Goal: Transaction & Acquisition: Purchase product/service

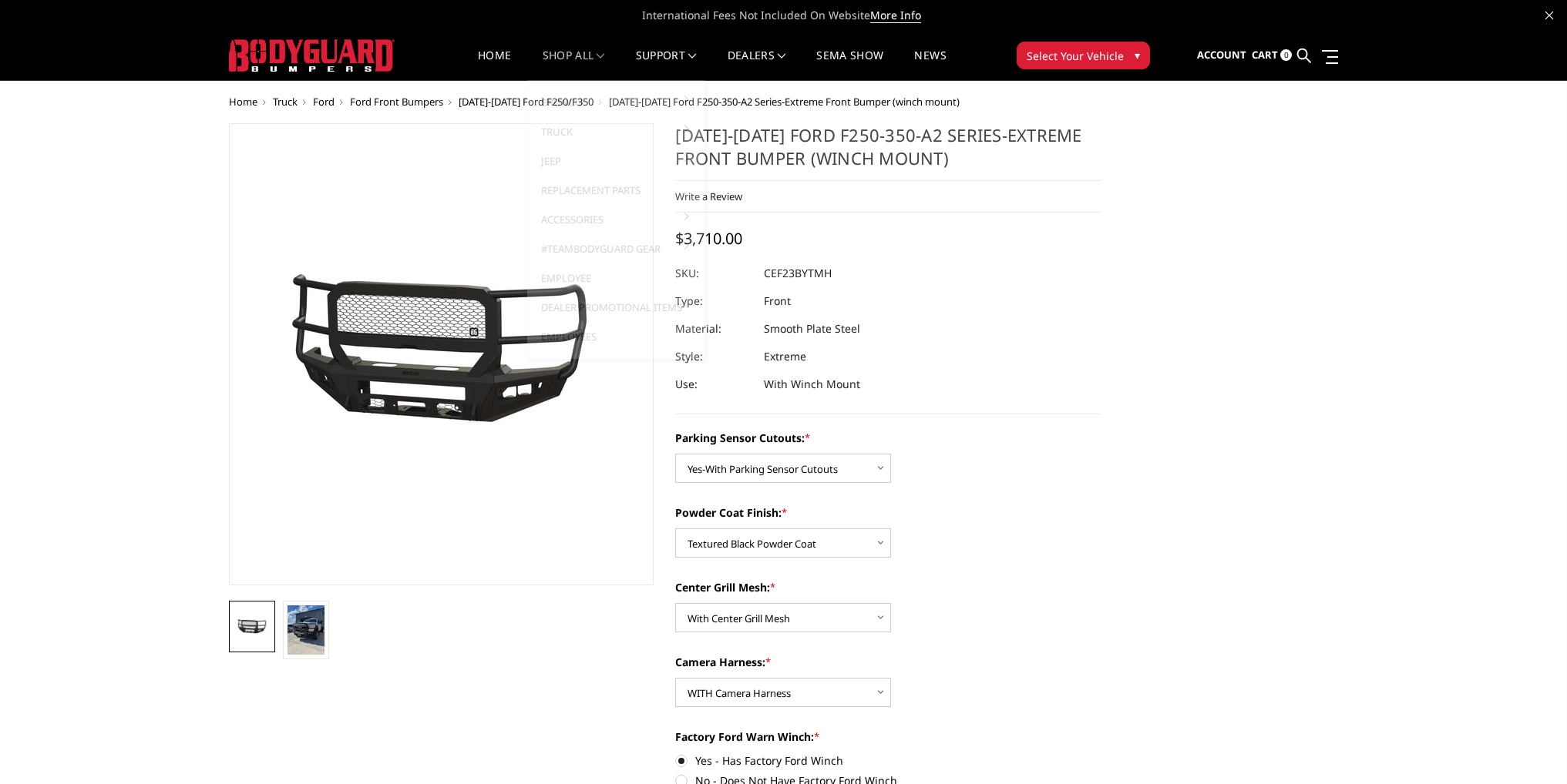
select select "2421"
select select "2423"
select select "2424"
select select "2426"
click at [490, 55] on link "Home" at bounding box center [494, 65] width 33 height 30
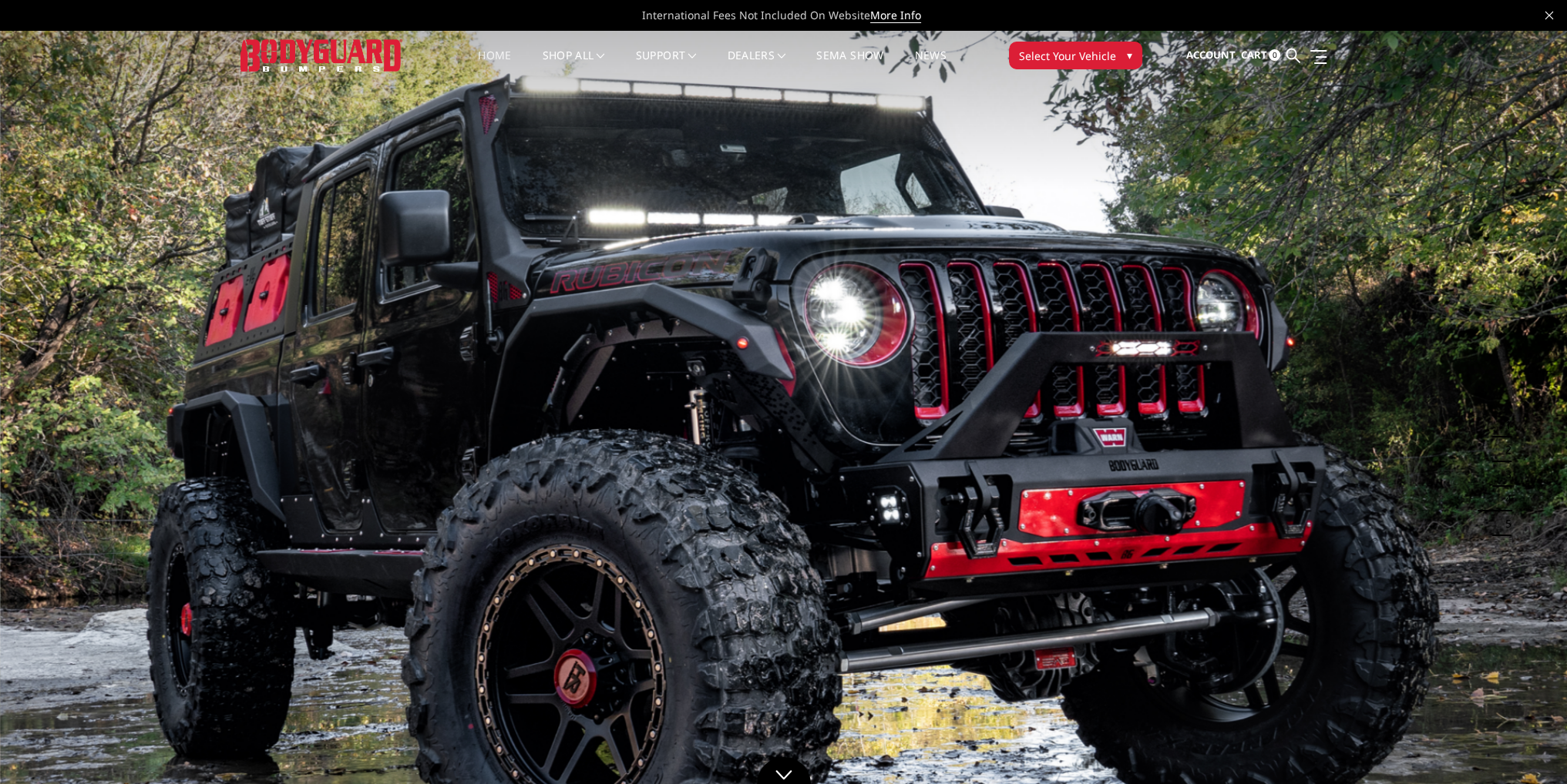
click at [1076, 59] on span "Select Your Vehicle" at bounding box center [1067, 55] width 97 height 16
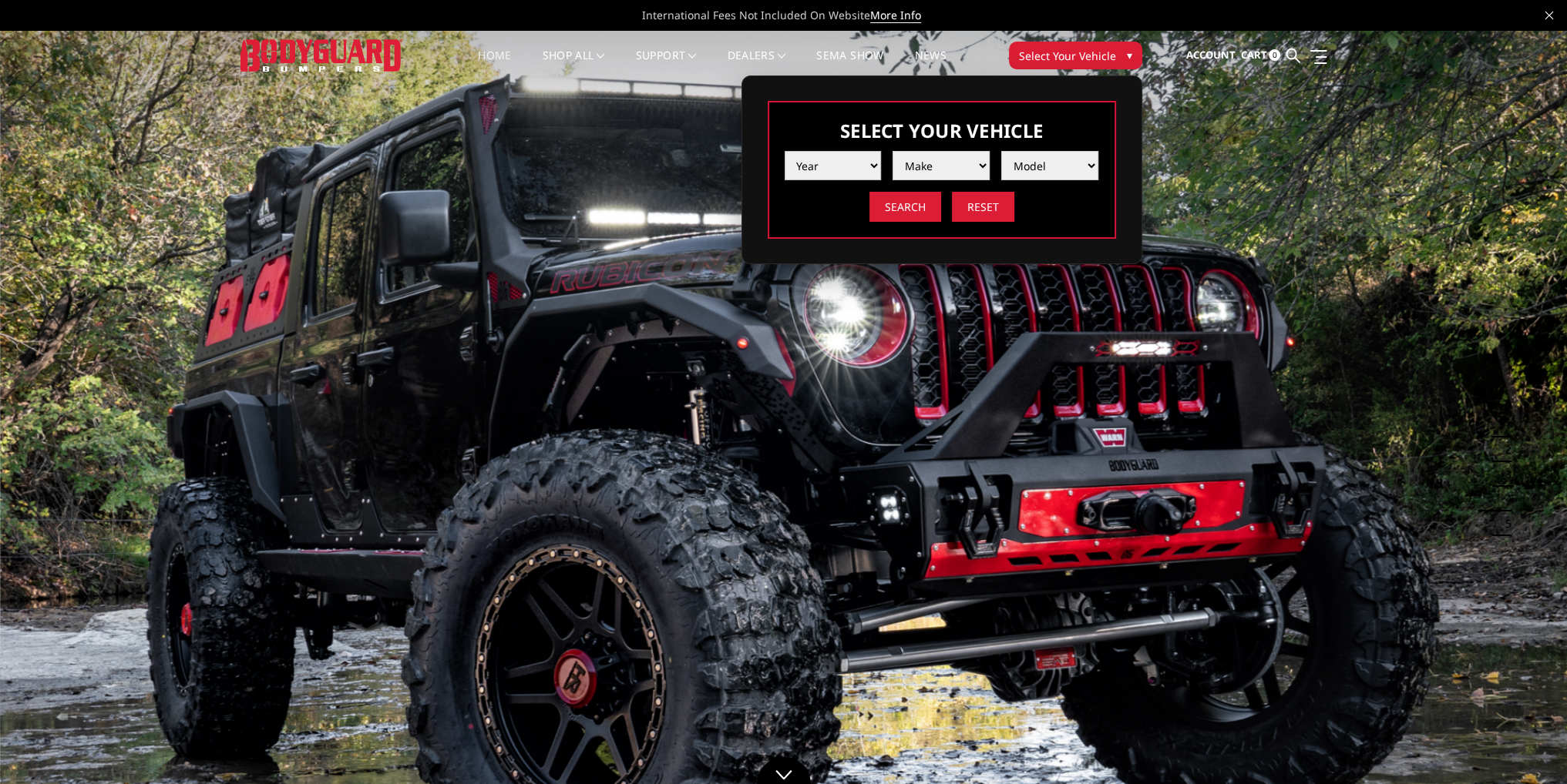
drag, startPoint x: 861, startPoint y: 160, endPoint x: 853, endPoint y: 176, distance: 17.9
click at [861, 160] on select "Year [DATE] 2024 2023 2022 2021 2020 2019 2018 2017 2016 2015 2014 2013 2012 20…" at bounding box center [833, 165] width 97 height 29
select select "yr_2024"
click at [784, 151] on select "Year 2025 2024 2023 2022 2021 2020 2019 2018 2017 2016 2015 2014 2013 2012 2011…" at bounding box center [833, 165] width 97 height 29
click at [937, 172] on select "Make Chevrolet Ford GMC Ram Toyota" at bounding box center [941, 165] width 97 height 29
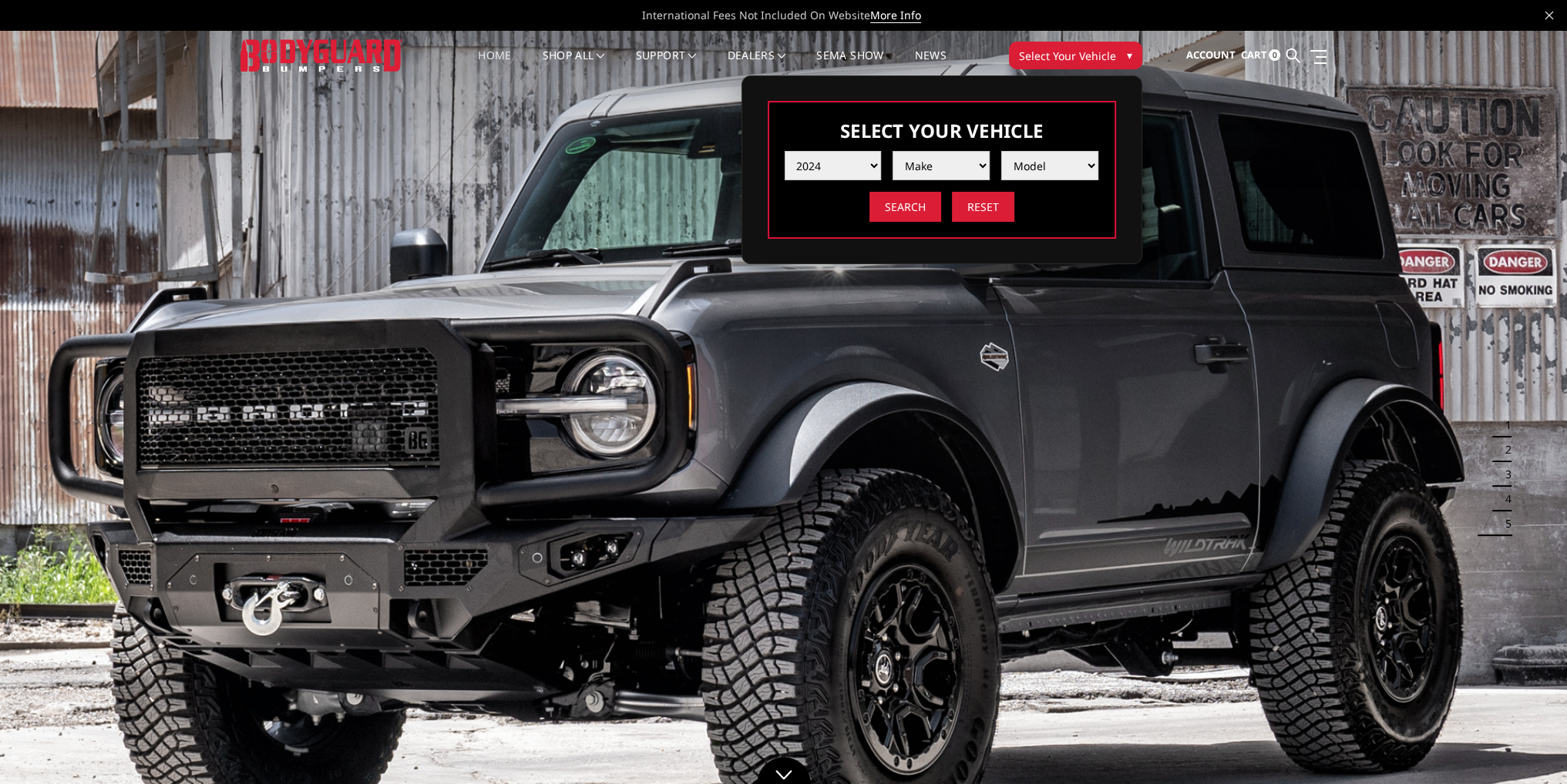
select select "mk_gmc"
click at [892, 151] on select "Make Chevrolet Ford GMC Ram Toyota" at bounding box center [941, 165] width 97 height 29
click at [1038, 172] on select "Model Sierra 1500 Sierra 2500 / 3500" at bounding box center [1050, 165] width 97 height 29
select select "md_sierra-2500-3500"
click at [1001, 151] on select "Model Sierra 1500 Sierra 2500 / 3500" at bounding box center [1050, 165] width 97 height 29
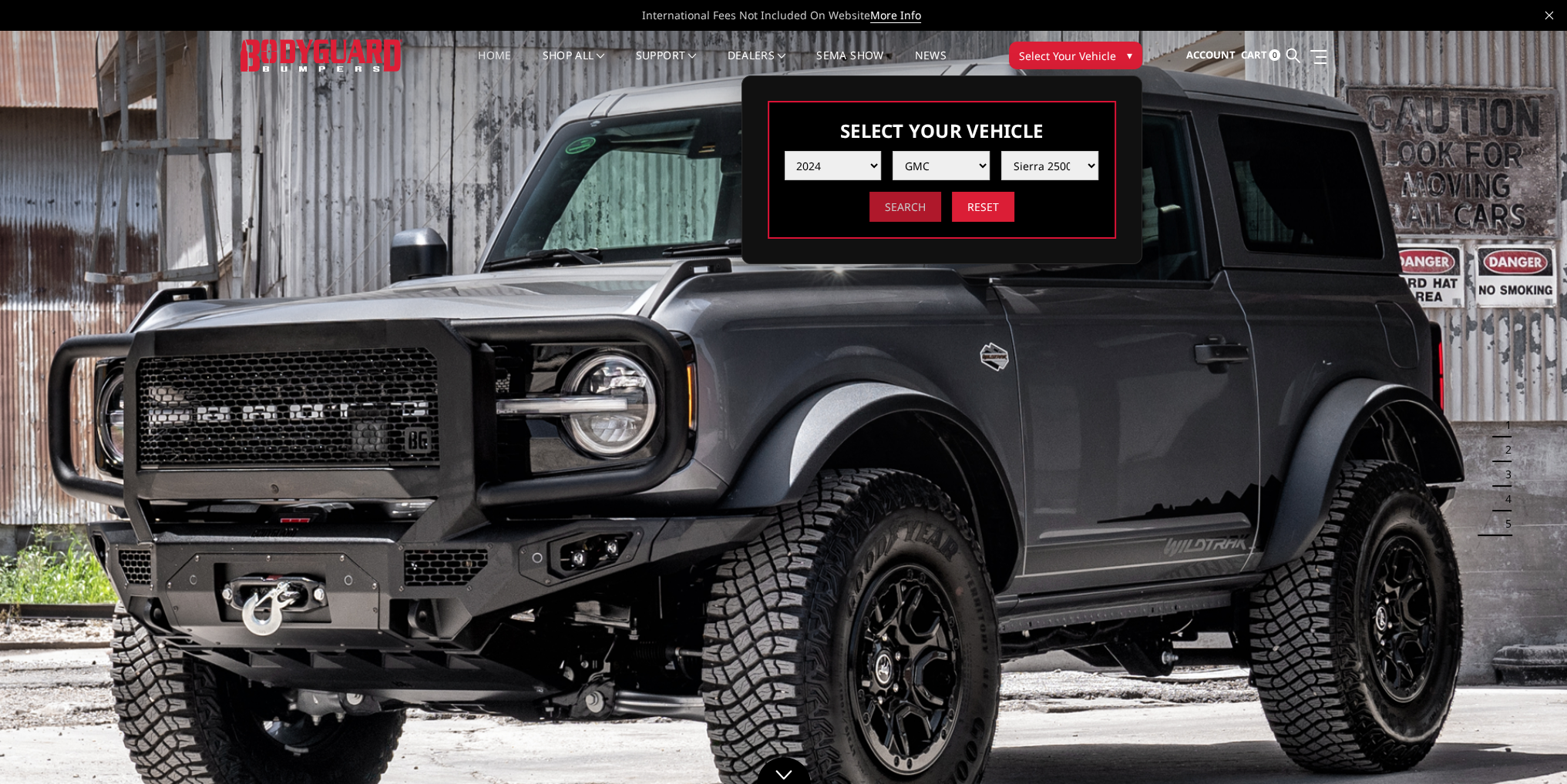
click at [917, 210] on input "Search" at bounding box center [905, 207] width 72 height 30
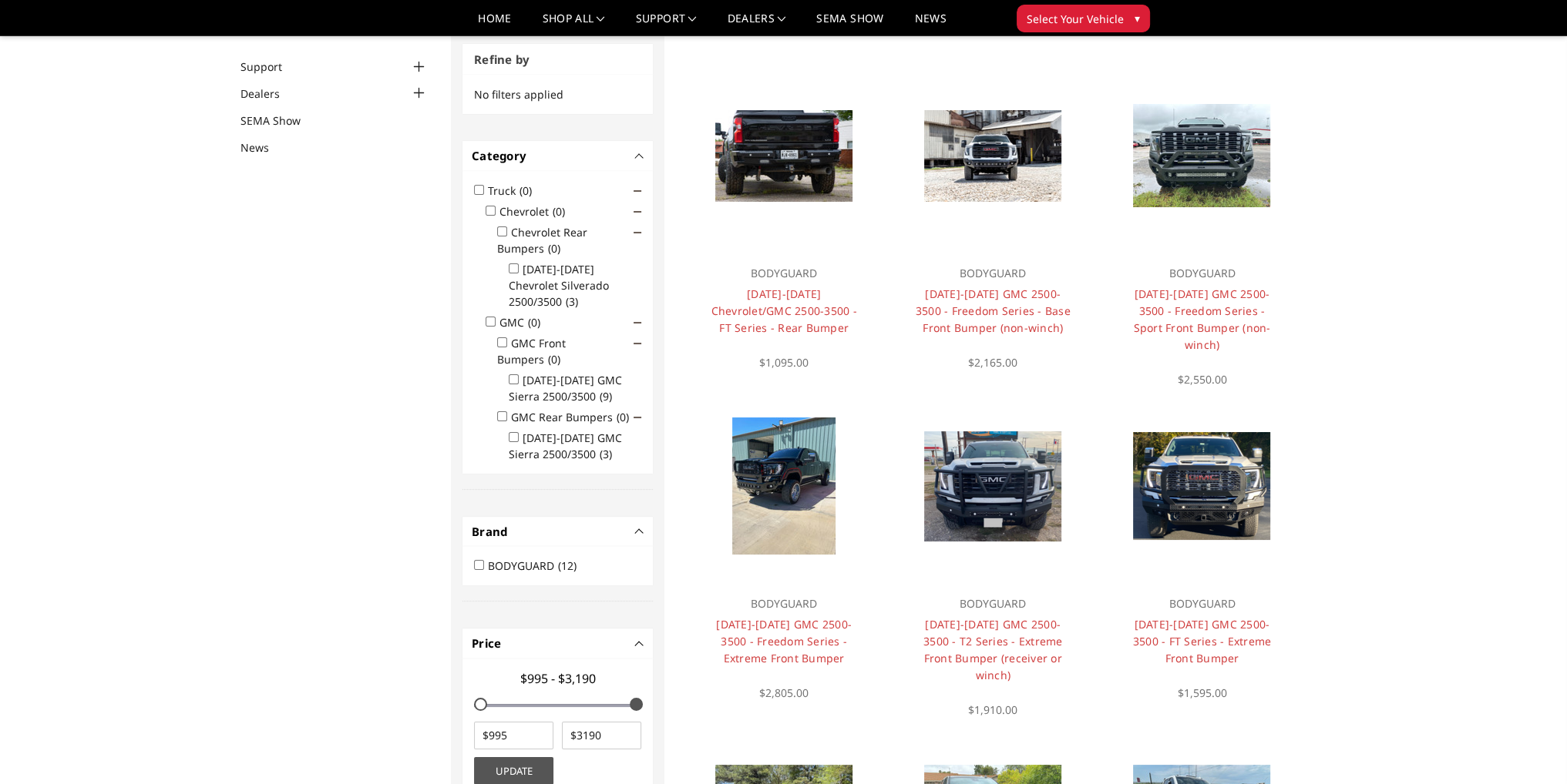
scroll to position [200, 0]
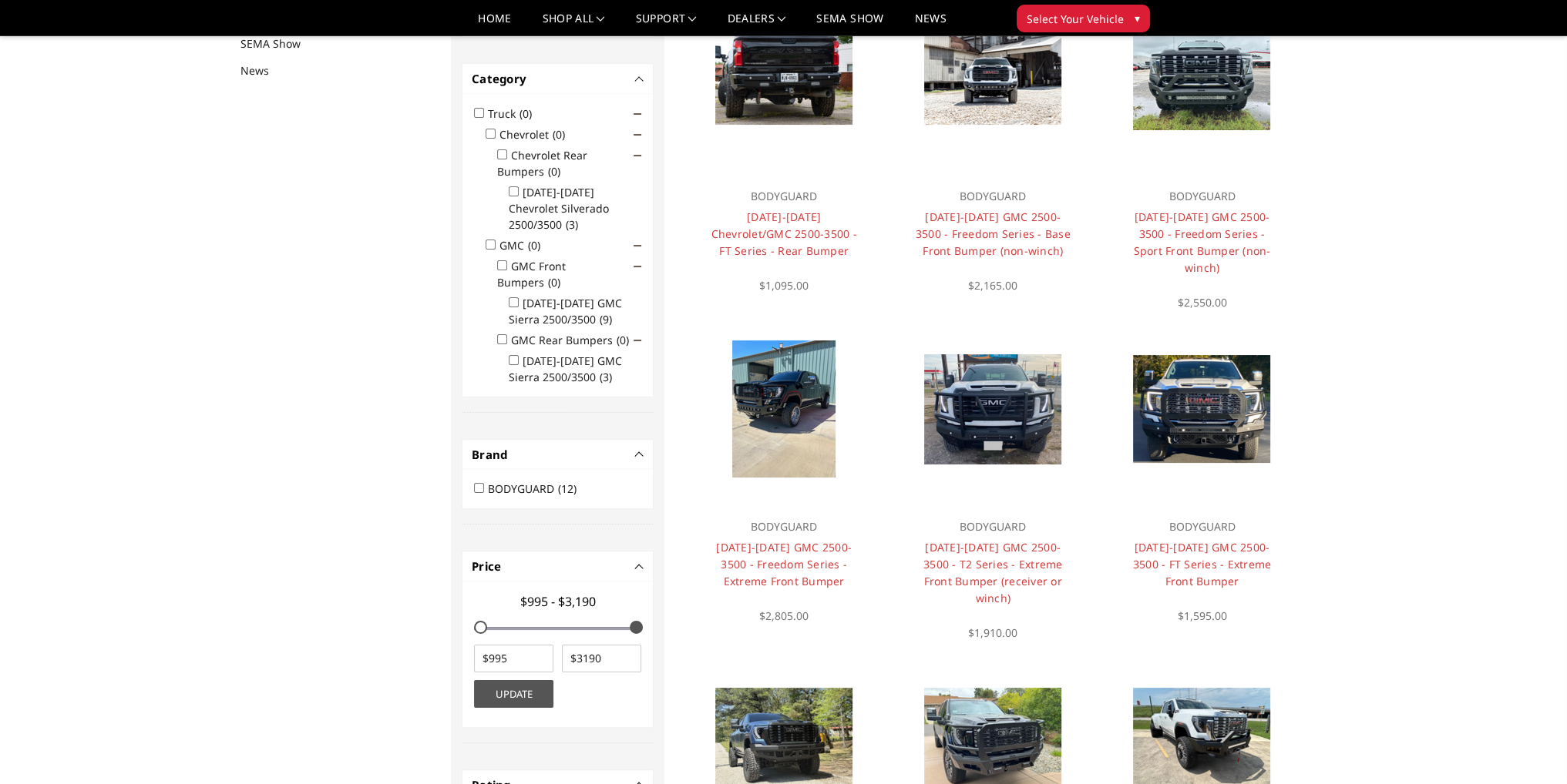
click at [635, 113] on span at bounding box center [637, 114] width 7 height 7
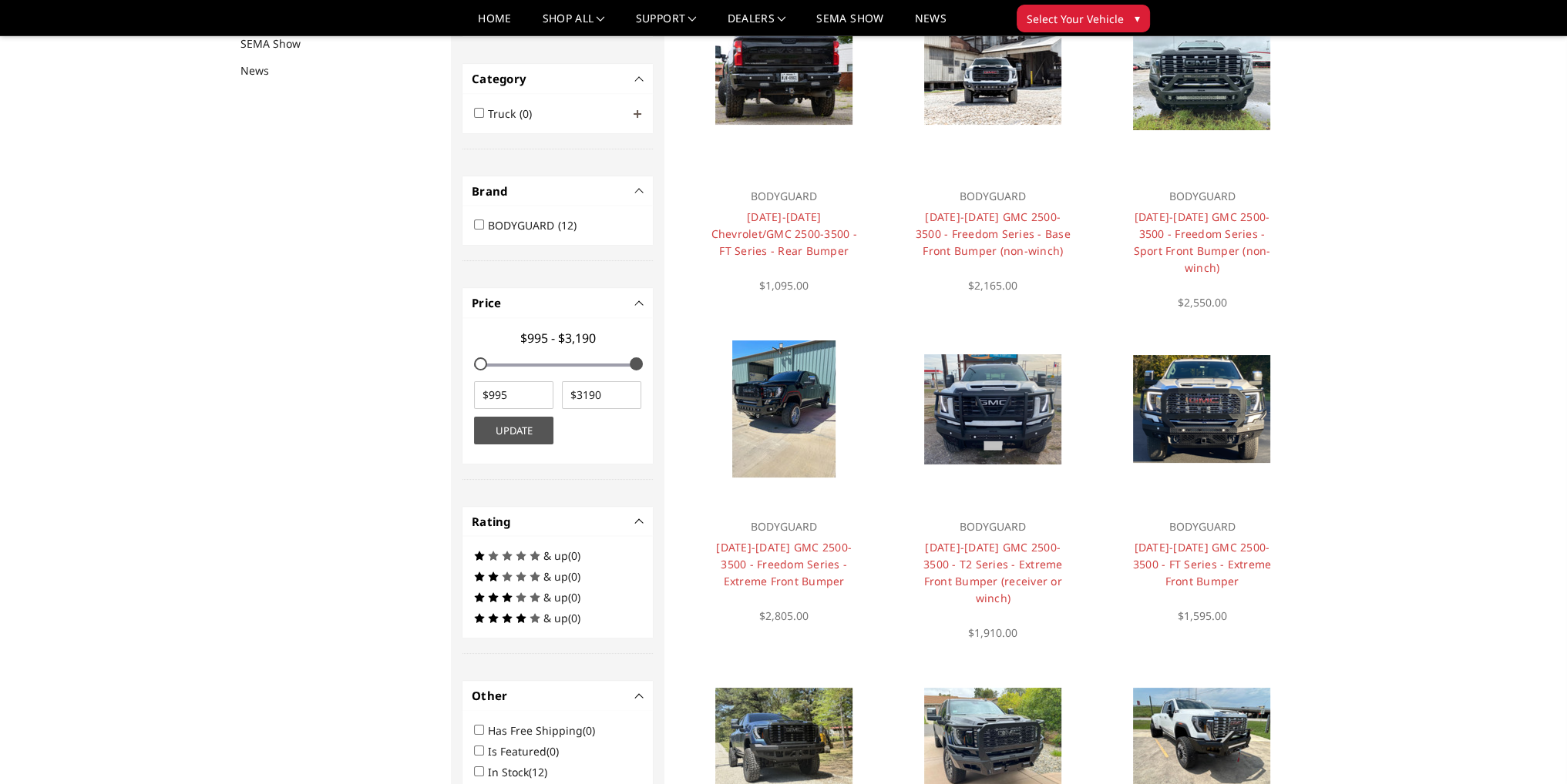
click at [635, 113] on span at bounding box center [637, 114] width 7 height 7
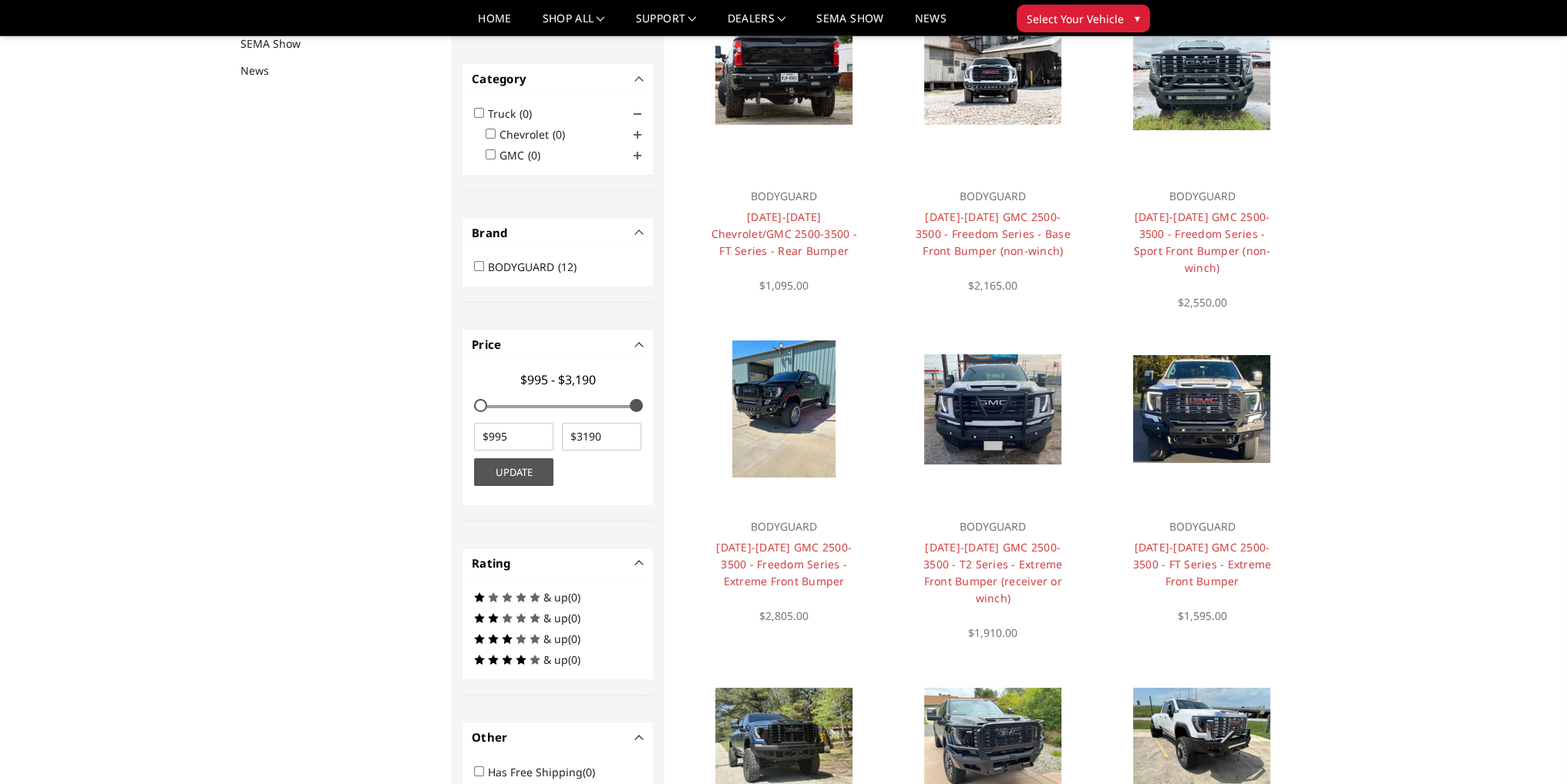
click at [635, 115] on span at bounding box center [637, 114] width 7 height 7
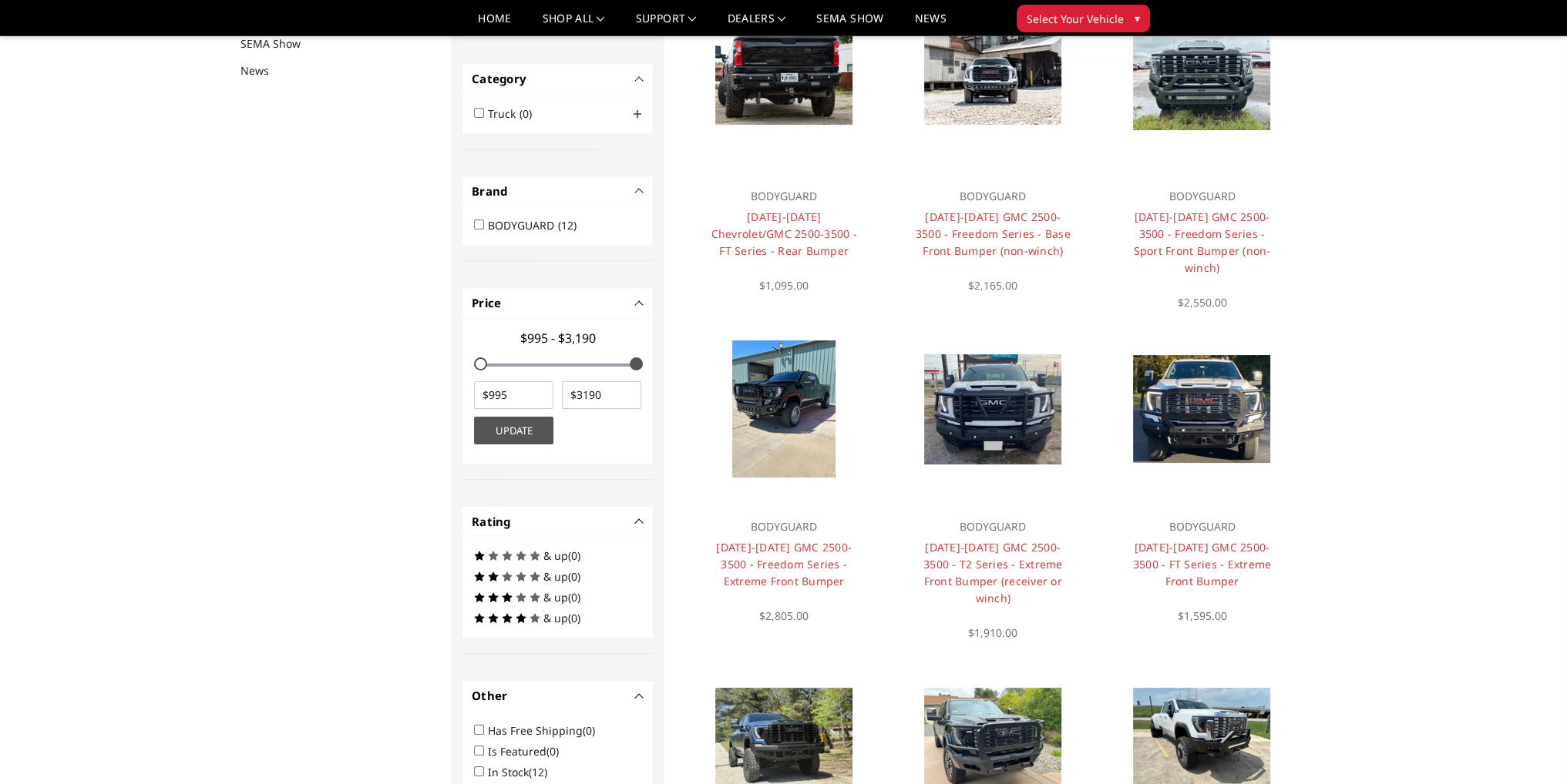
click at [635, 115] on span at bounding box center [637, 114] width 7 height 7
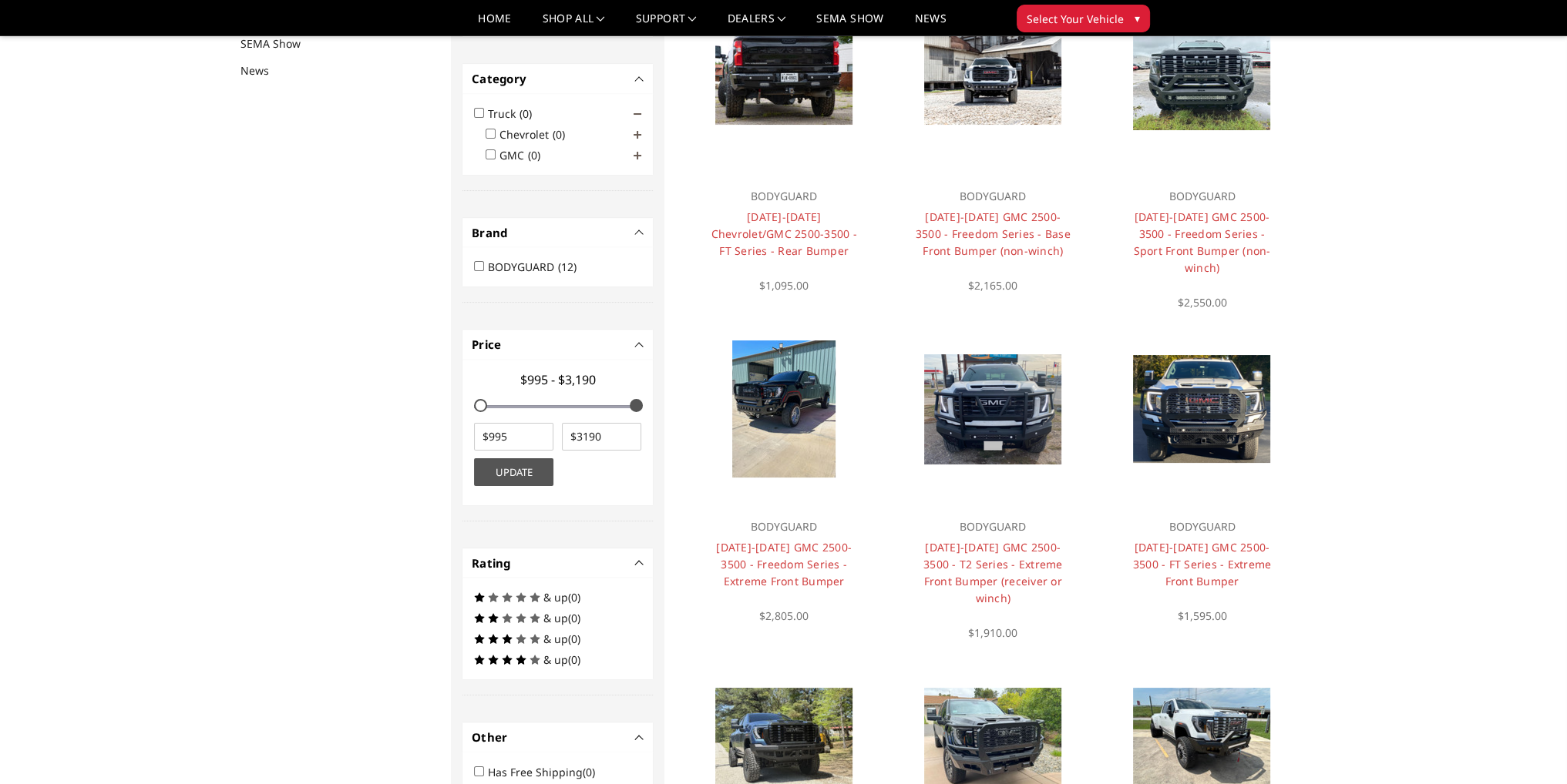
click at [635, 115] on span at bounding box center [637, 114] width 7 height 7
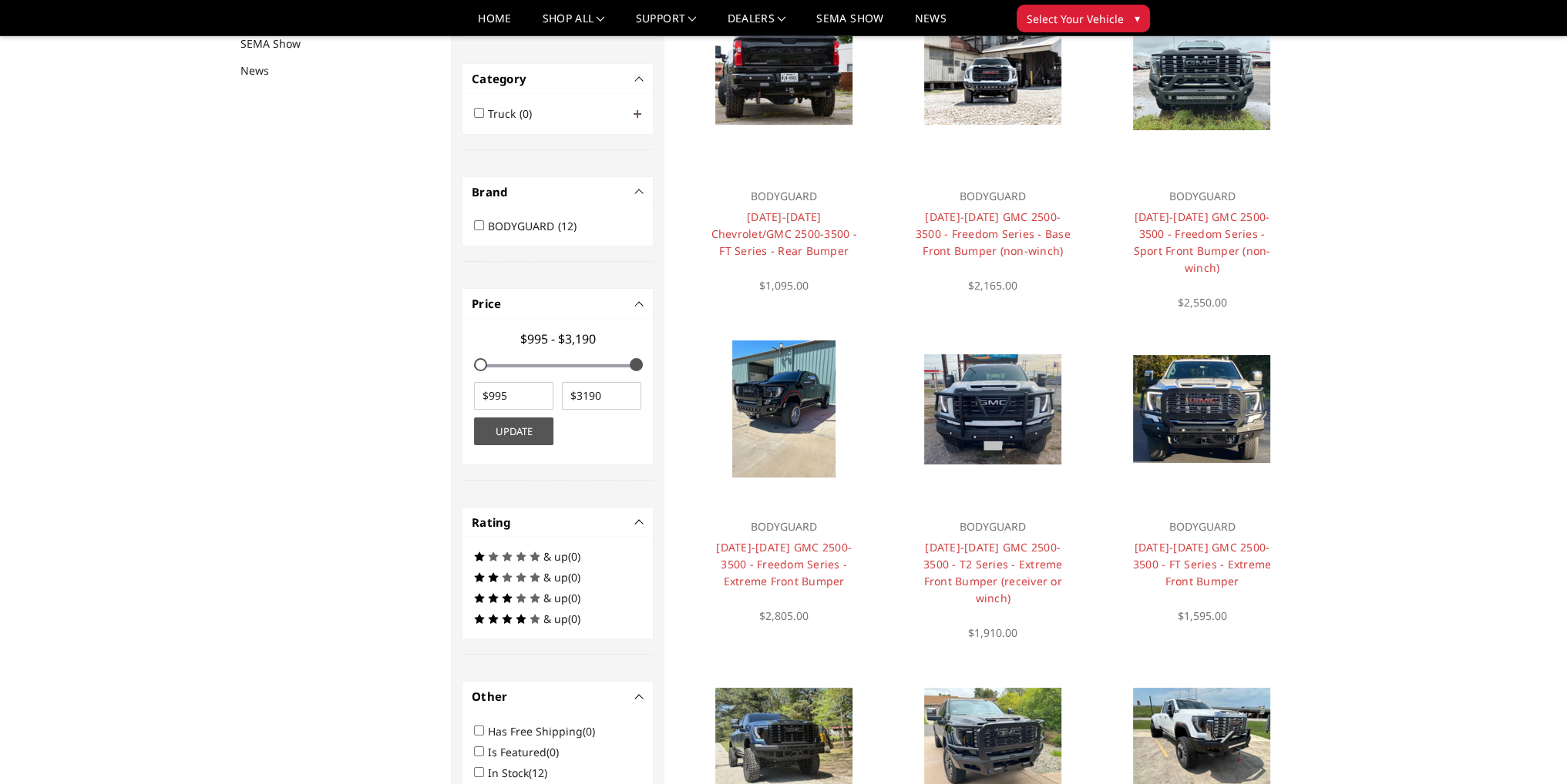
click at [635, 115] on span at bounding box center [637, 114] width 7 height 7
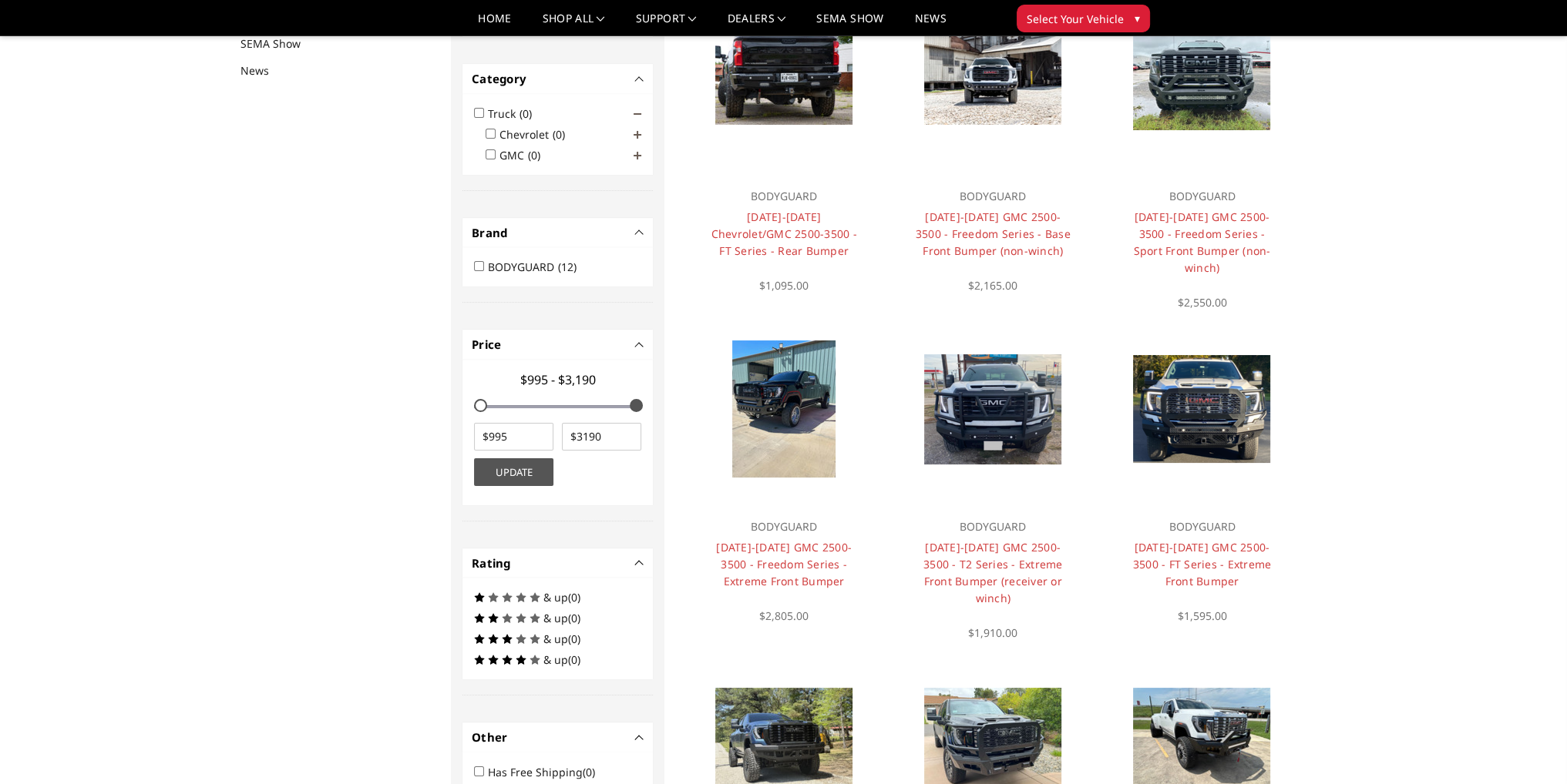
click at [635, 115] on span at bounding box center [637, 114] width 7 height 7
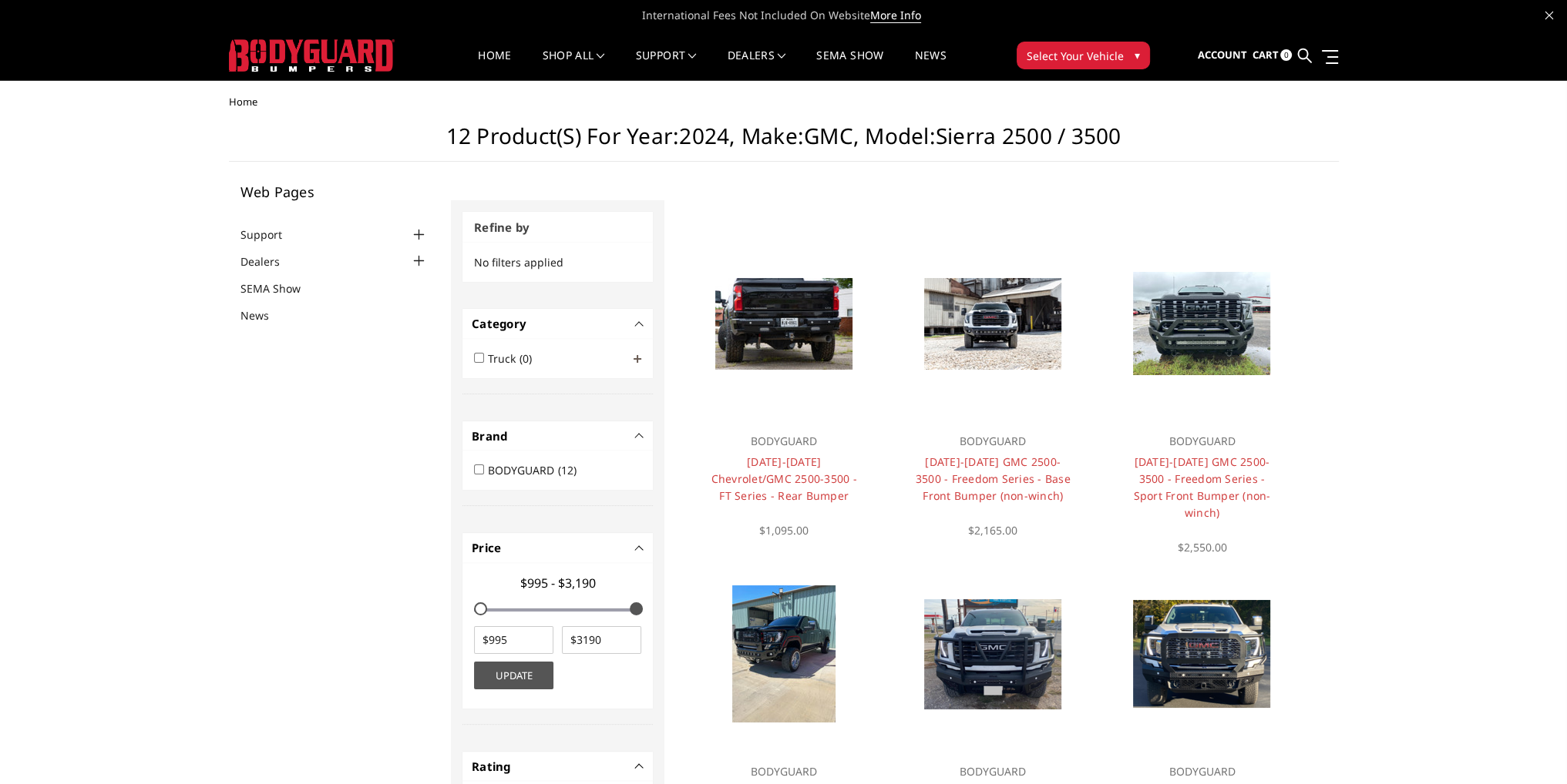
scroll to position [154, 0]
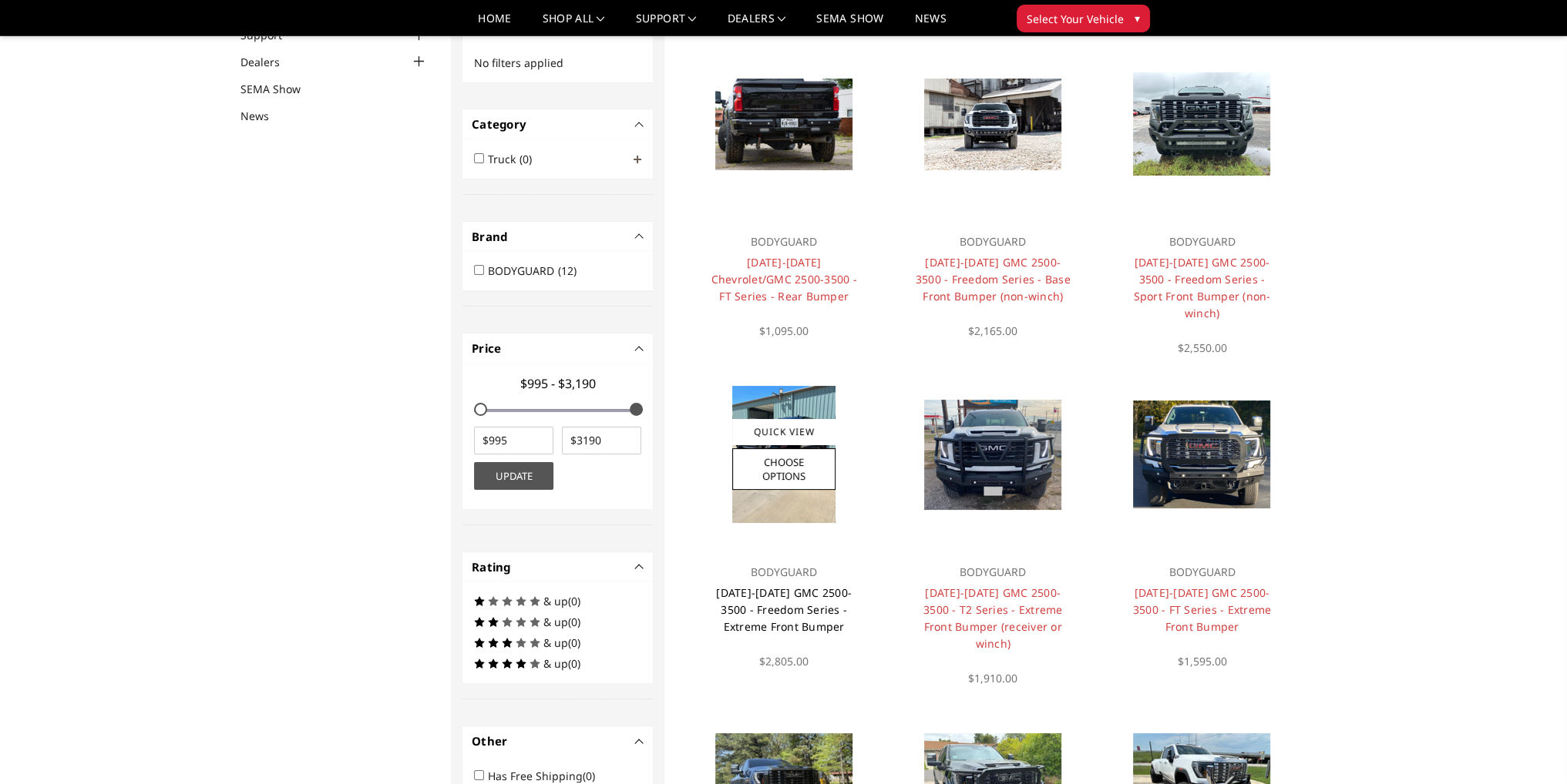
click at [820, 610] on link "2024-2025 GMC 2500-3500 - Freedom Series - Extreme Front Bumper" at bounding box center [784, 609] width 136 height 48
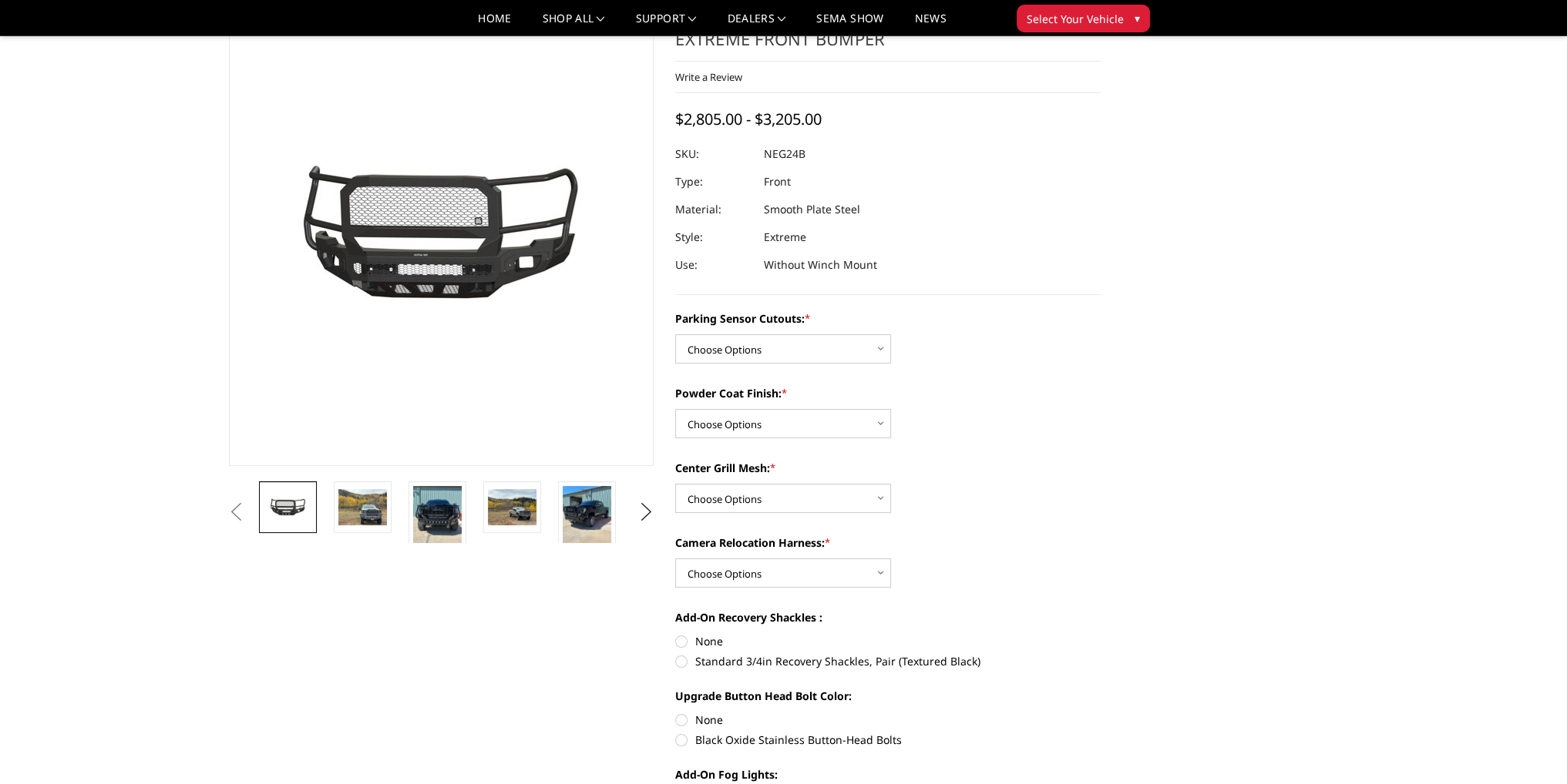
scroll to position [154, 0]
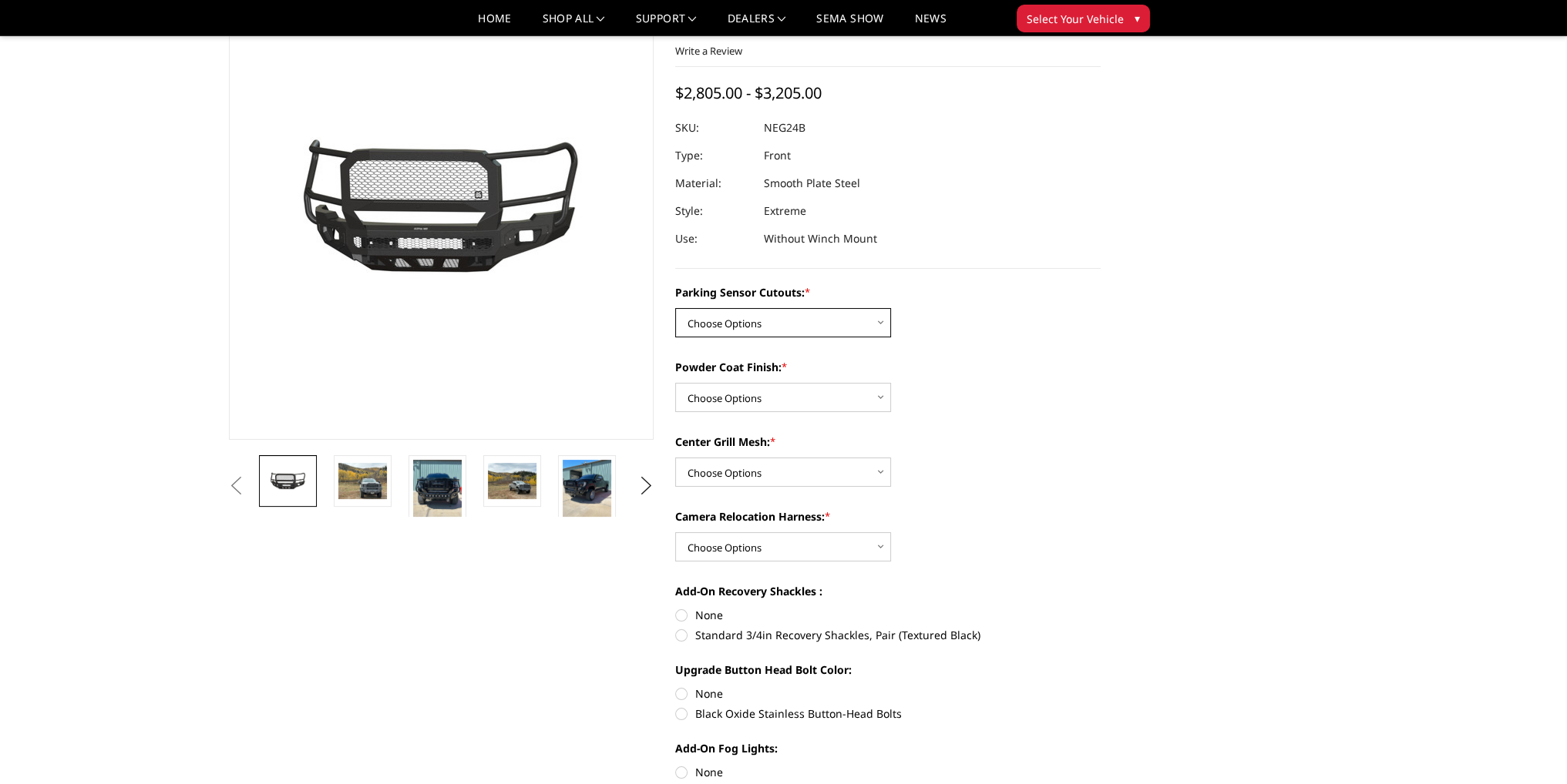
click at [826, 318] on select "Choose Options No - Without Parking Sensor Cutouts Yes - With Parking Sensor Cu…" at bounding box center [783, 323] width 215 height 29
select select "2873"
click at [675, 308] on select "Choose Options No - Without Parking Sensor Cutouts Yes - With Parking Sensor Cu…" at bounding box center [783, 323] width 215 height 29
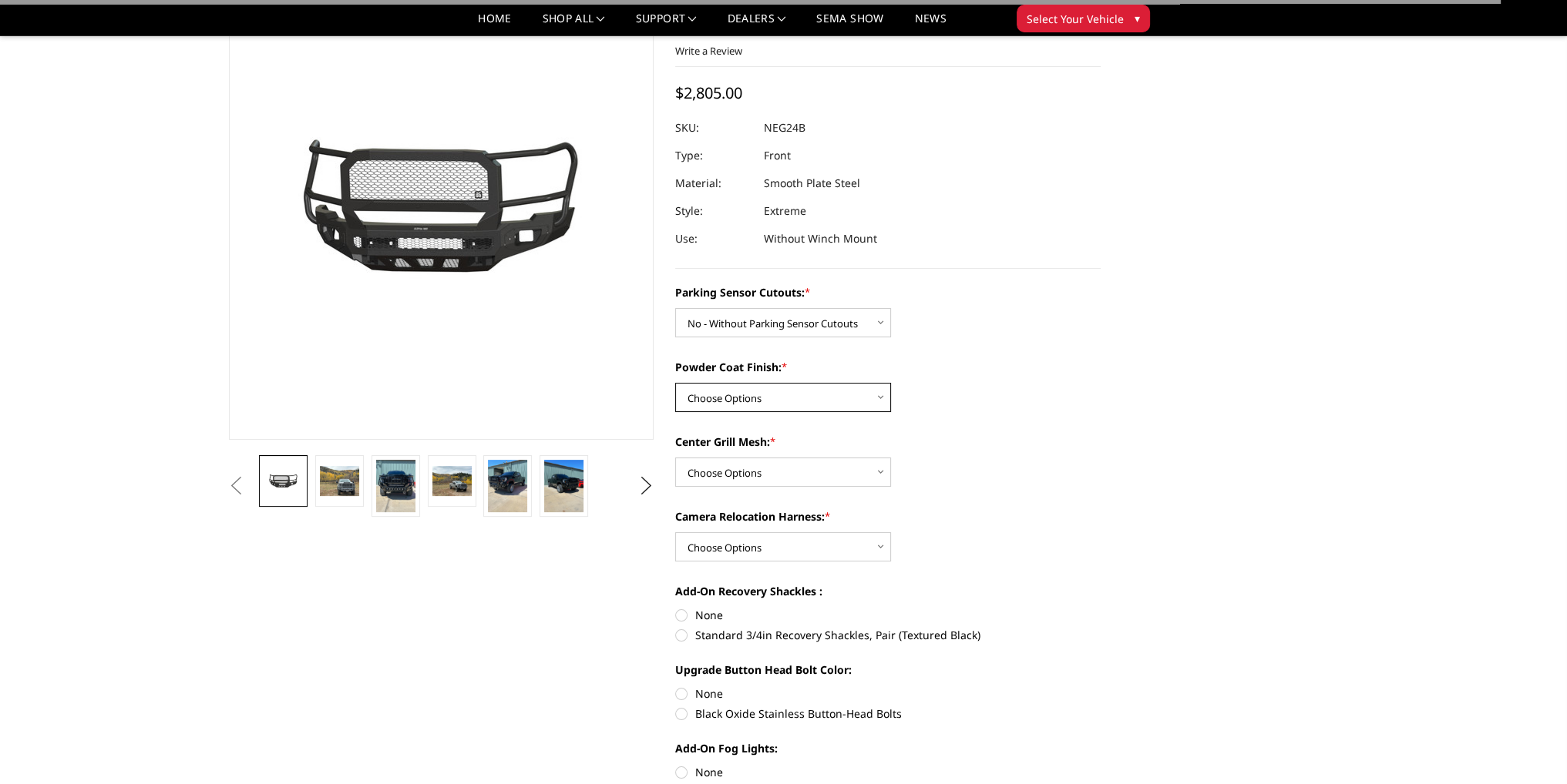
click at [765, 402] on select "Choose Options Bare Metal Texture Black Powder Coat" at bounding box center [783, 397] width 215 height 29
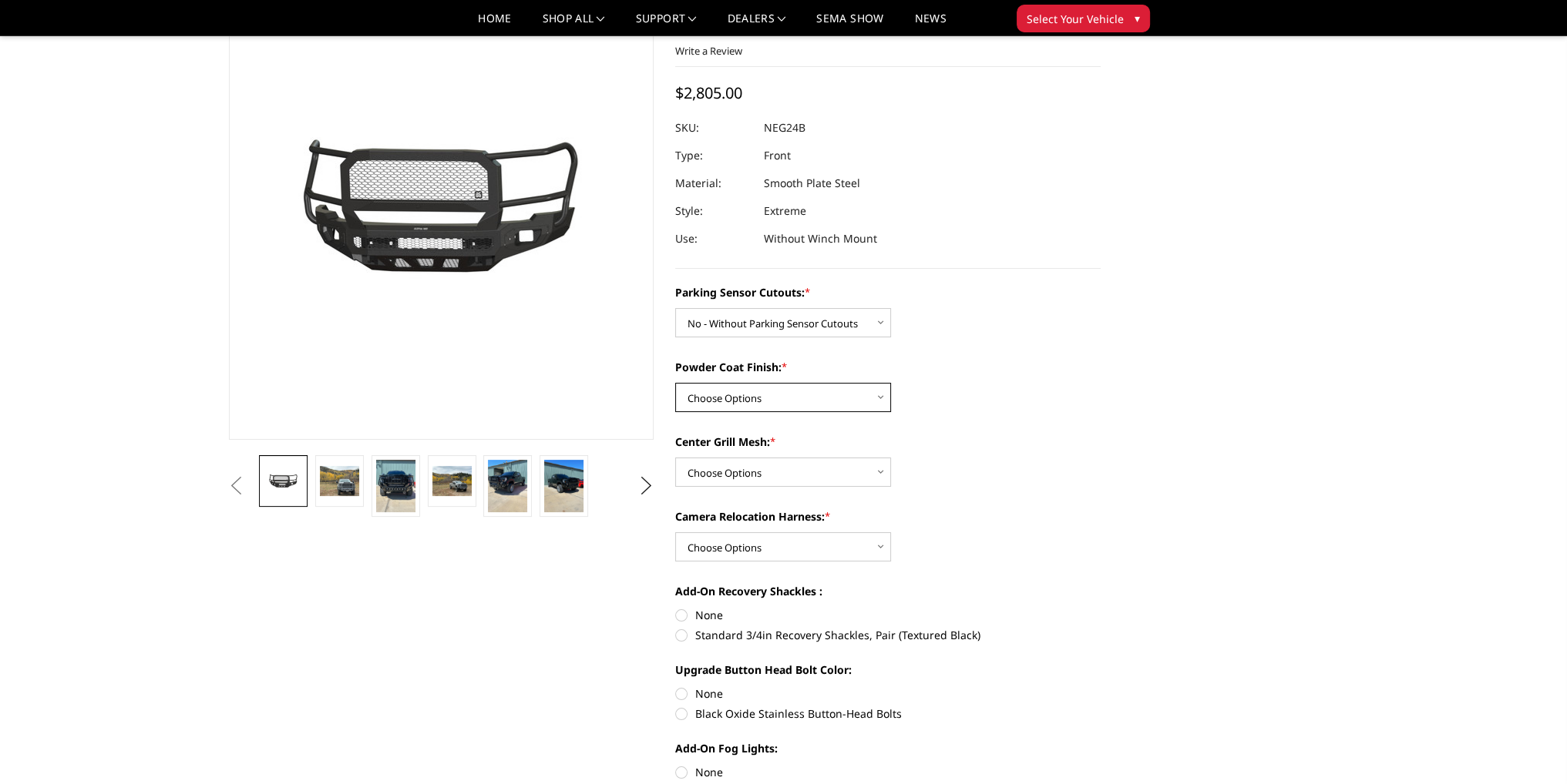
select select "2875"
click at [675, 383] on select "Choose Options Bare Metal Texture Black Powder Coat" at bounding box center [783, 397] width 215 height 29
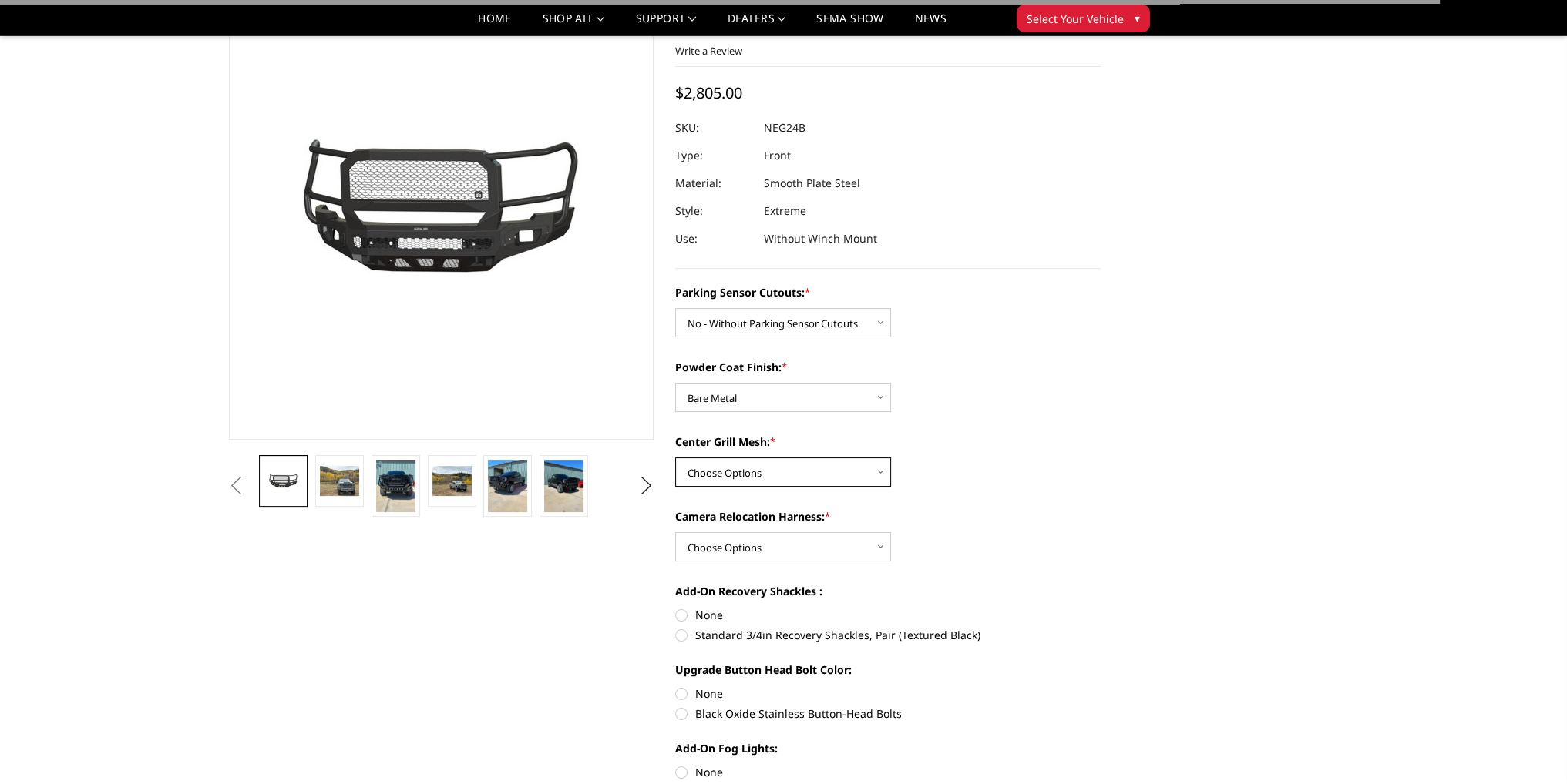
click at [768, 476] on select "Choose Options WITH Expanded Metal in Center Grill WITHOUT Expanded Metal in Ce…" at bounding box center [783, 471] width 215 height 29
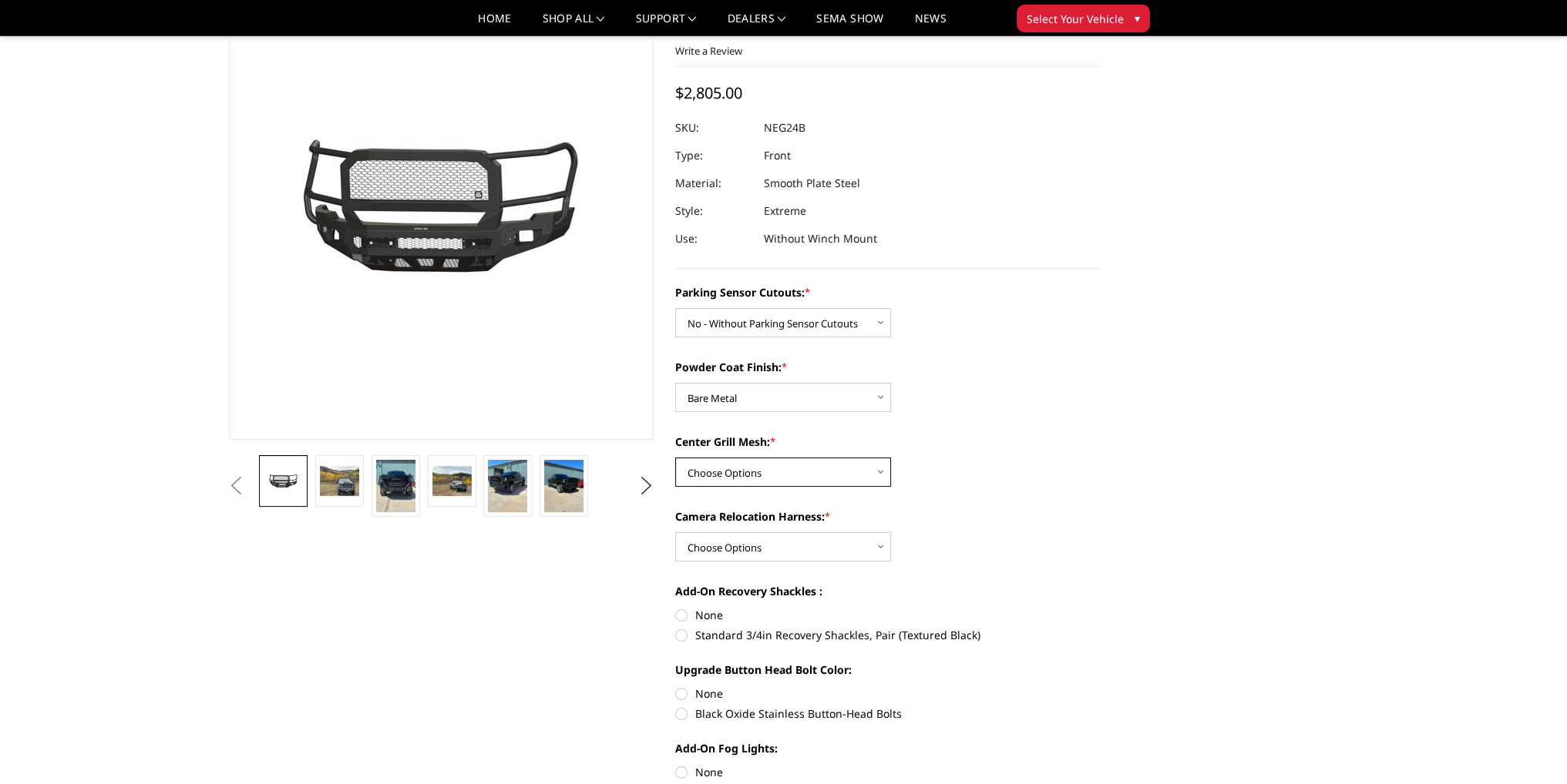
select select "2877"
click at [675, 457] on select "Choose Options WITH Expanded Metal in Center Grill WITHOUT Expanded Metal in Ce…" at bounding box center [783, 471] width 215 height 29
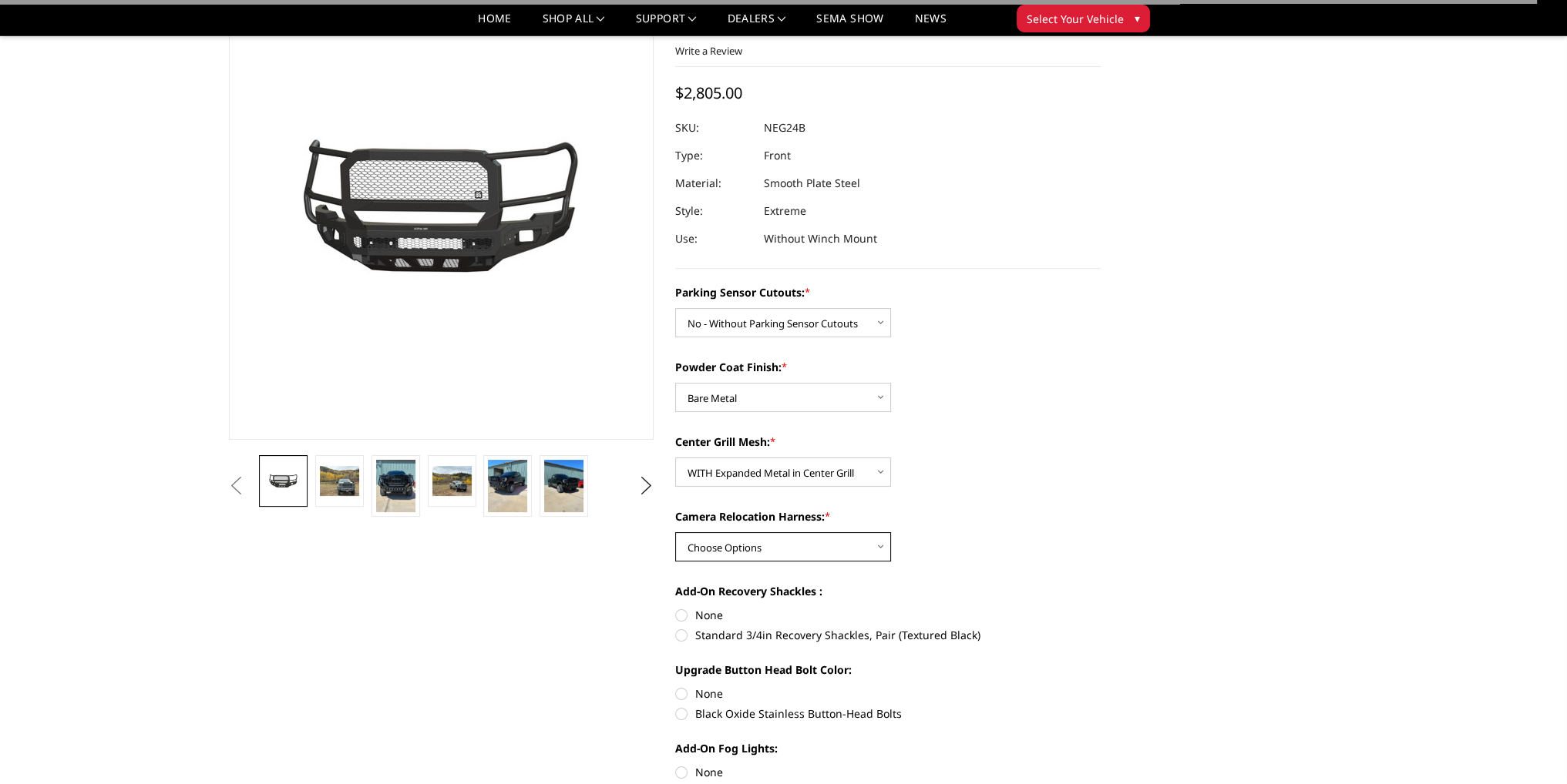
drag, startPoint x: 762, startPoint y: 540, endPoint x: 761, endPoint y: 551, distance: 11.0
click at [762, 540] on select "Choose Options WITH Camera Relocation Harness WITHOUT Camera Relocation Harness" at bounding box center [783, 546] width 215 height 29
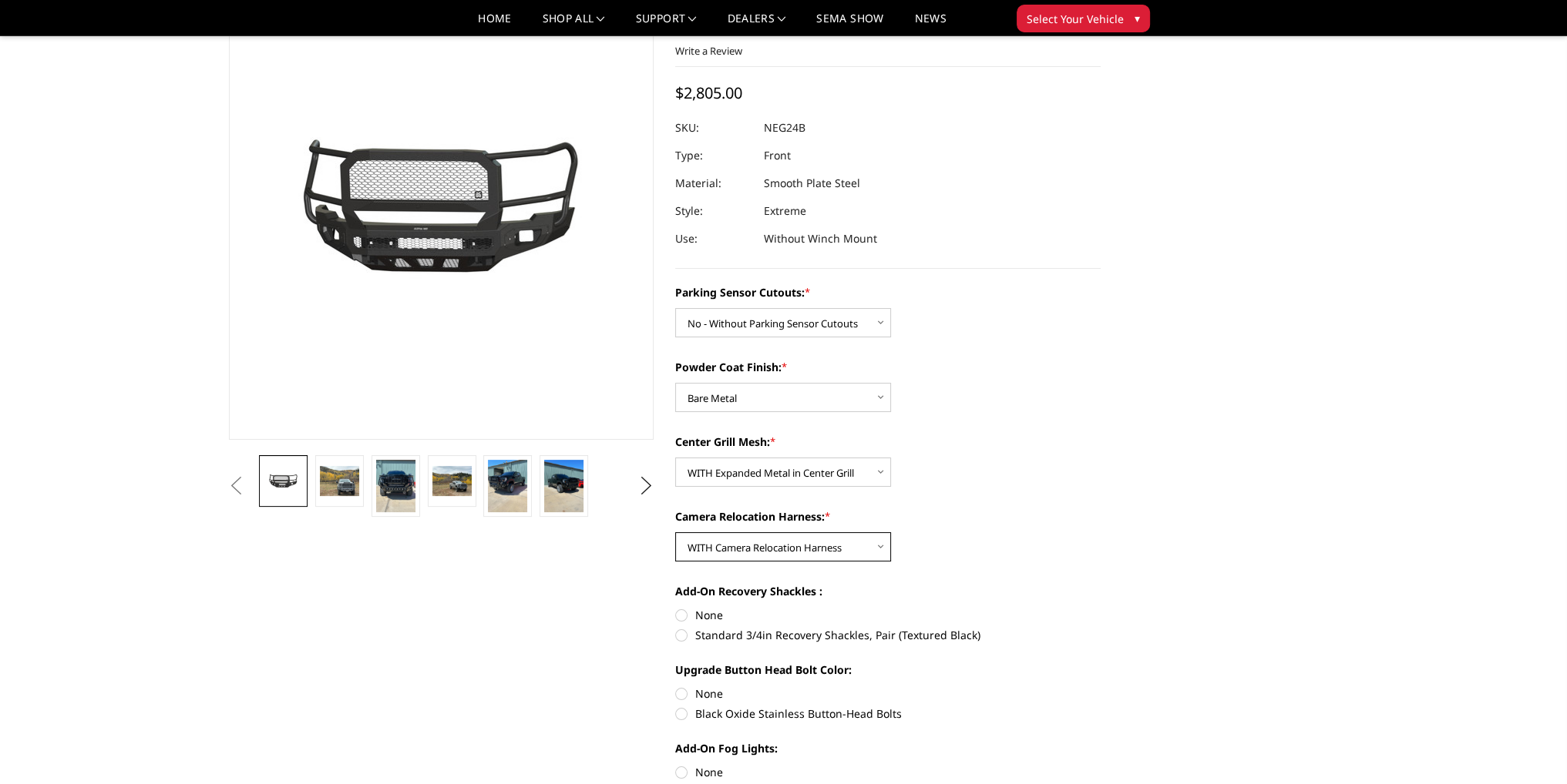
click at [675, 532] on select "Choose Options WITH Camera Relocation Harness WITHOUT Camera Relocation Harness" at bounding box center [783, 546] width 215 height 29
click at [862, 544] on select "Choose Options WITH Camera Relocation Harness WITHOUT Camera Relocation Harness" at bounding box center [783, 546] width 215 height 29
select select "2880"
click at [675, 532] on select "Choose Options WITH Camera Relocation Harness WITHOUT Camera Relocation Harness" at bounding box center [783, 546] width 215 height 29
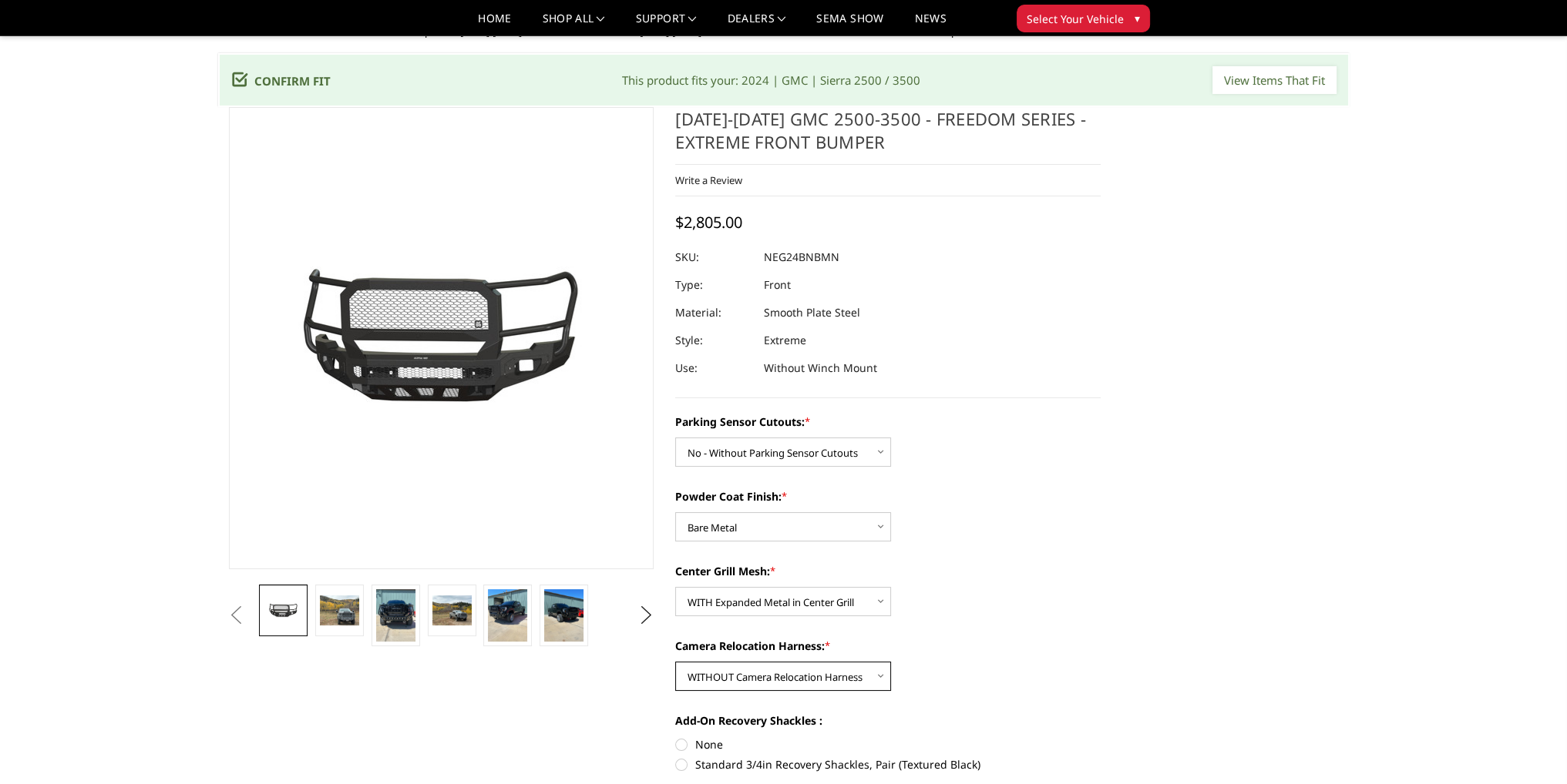
scroll to position [0, 0]
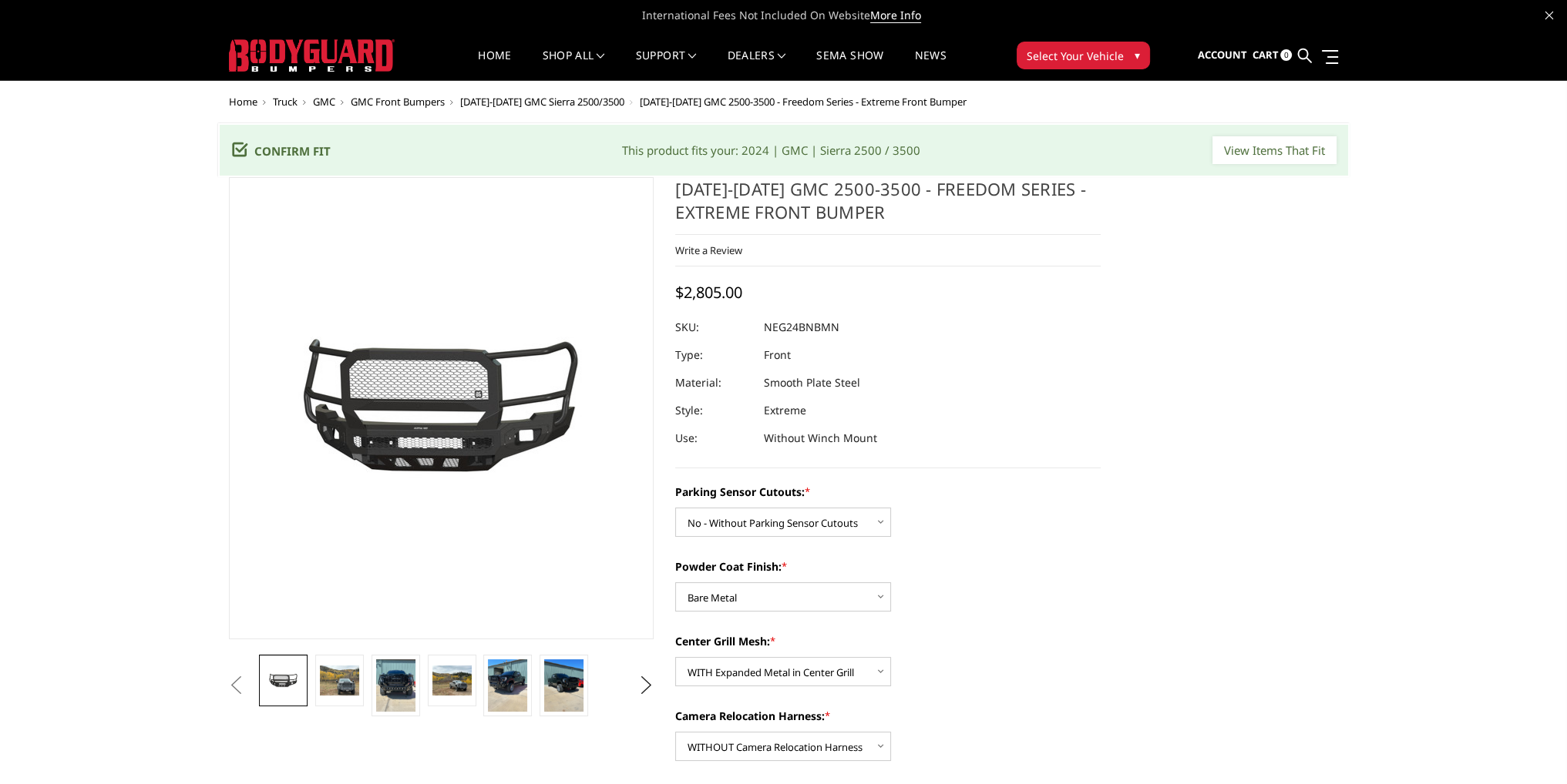
click at [1105, 55] on span "Select Your Vehicle" at bounding box center [1075, 55] width 97 height 16
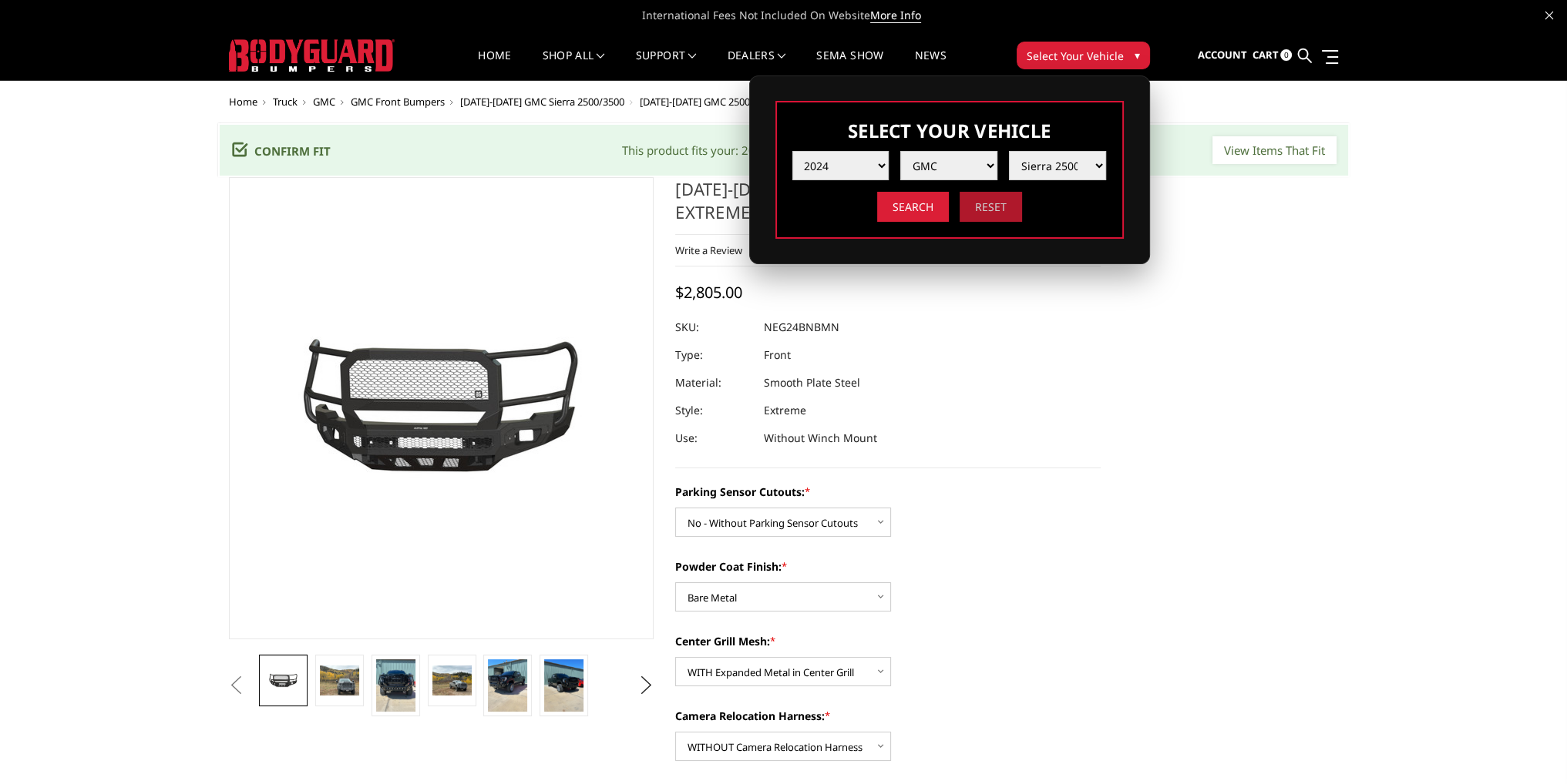
click at [998, 207] on input "Reset" at bounding box center [991, 207] width 62 height 30
select select "-1"
click at [498, 57] on link "Home" at bounding box center [494, 65] width 33 height 30
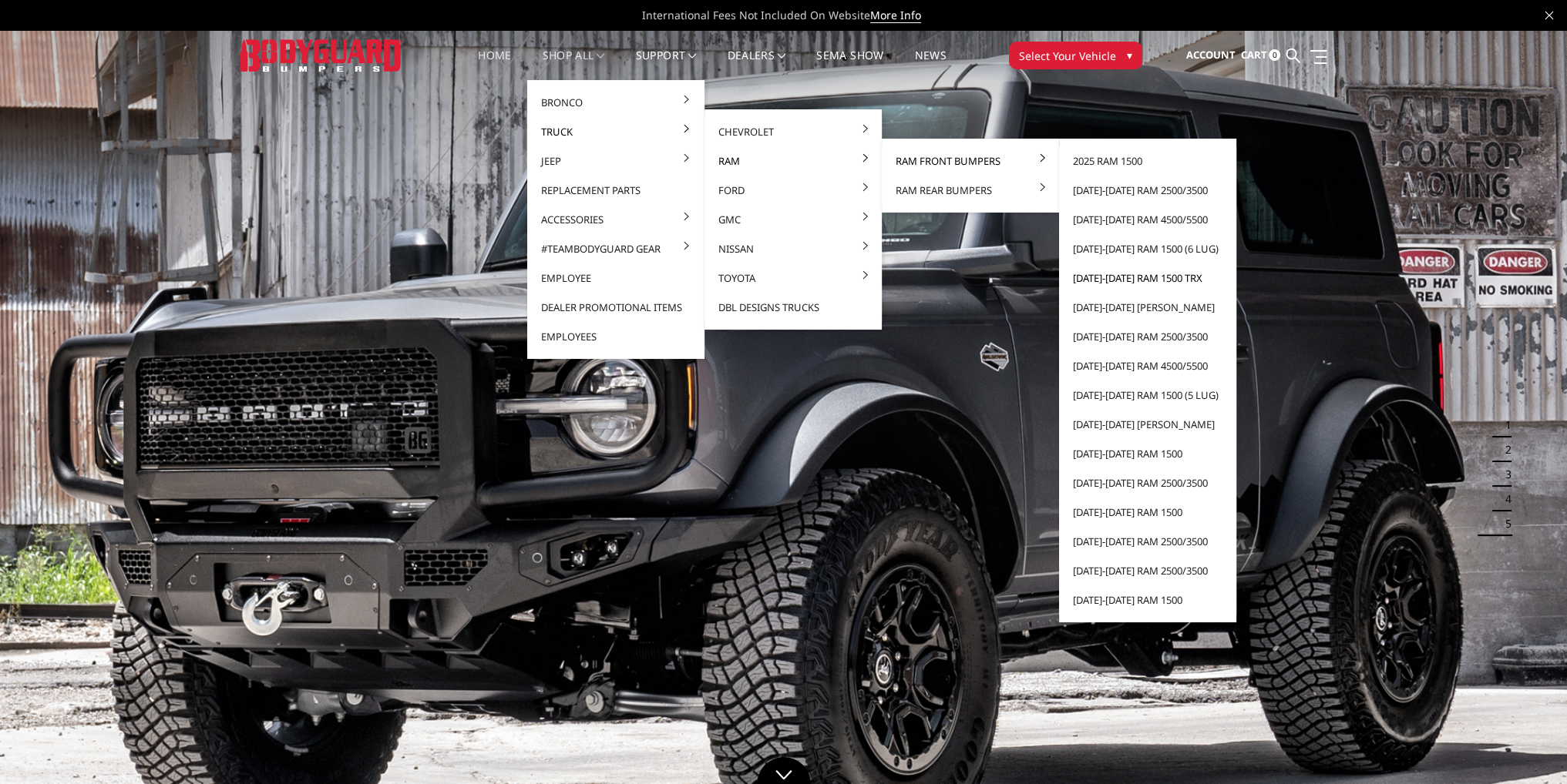
click at [1120, 278] on link "[DATE]-[DATE] Ram 1500 TRX" at bounding box center [1148, 278] width 165 height 29
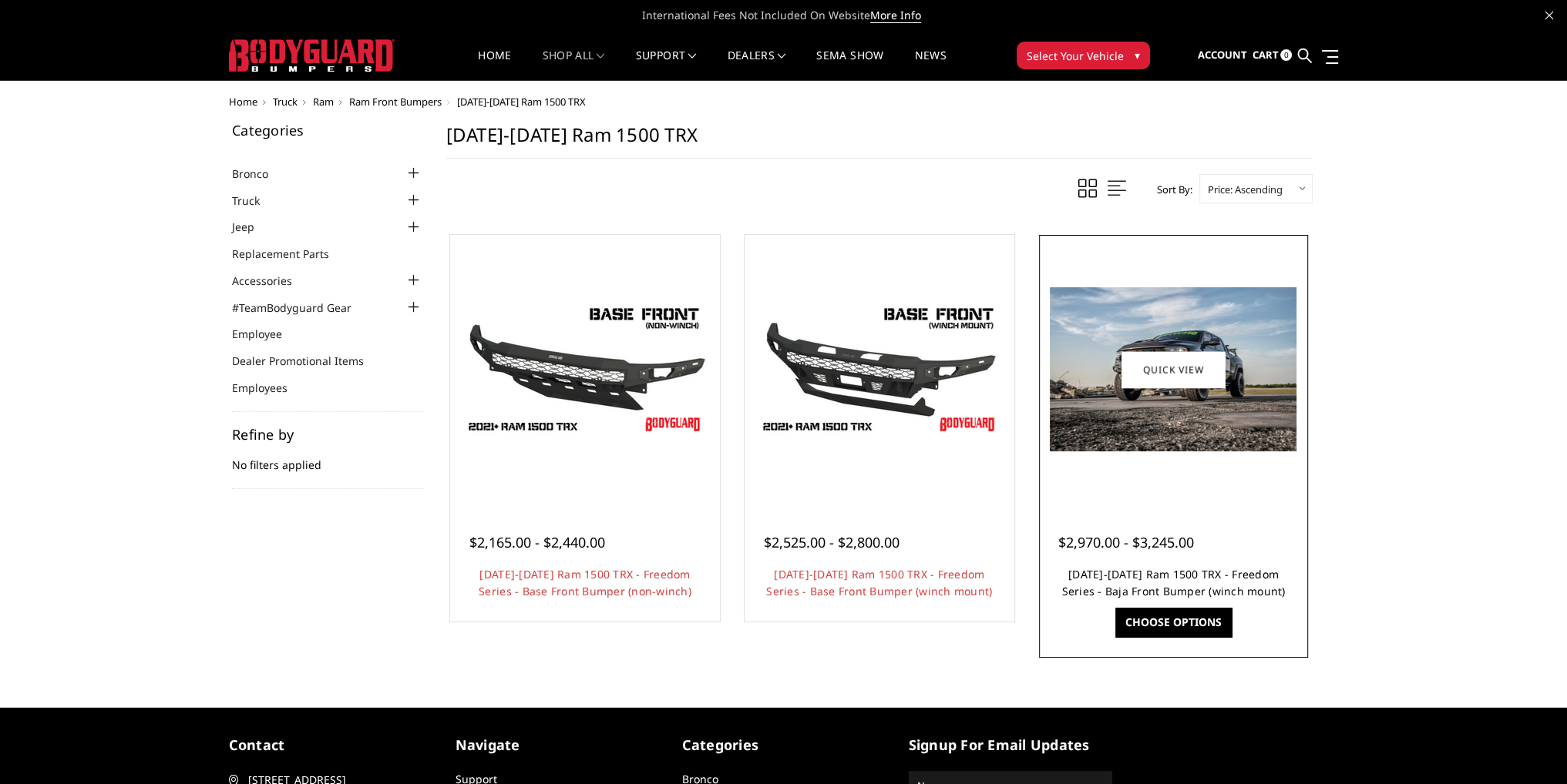
click at [1149, 577] on link "[DATE]-[DATE] Ram 1500 TRX - Freedom Series - Baja Front Bumper (winch mount)" at bounding box center [1173, 583] width 224 height 32
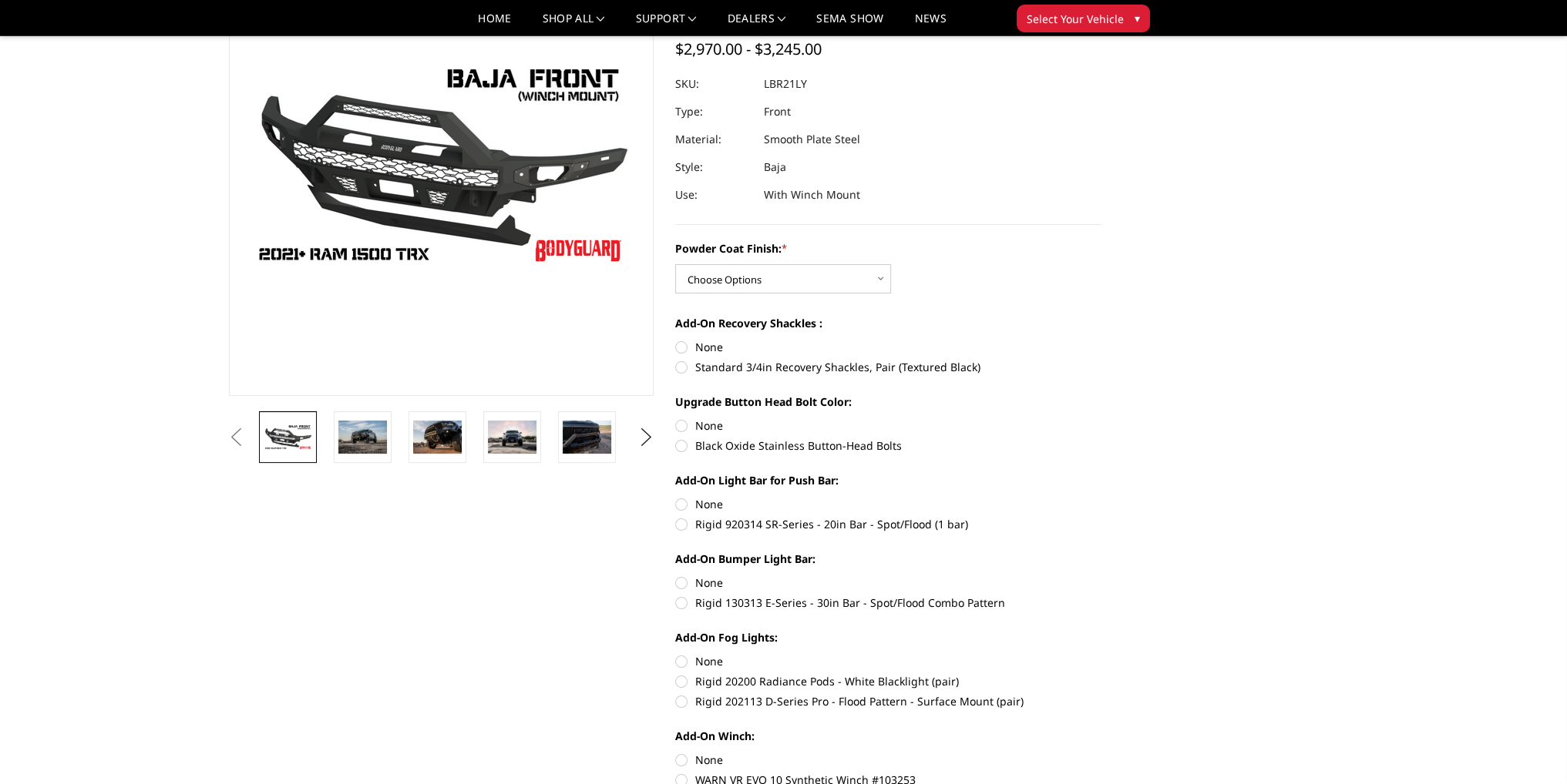
scroll to position [154, 0]
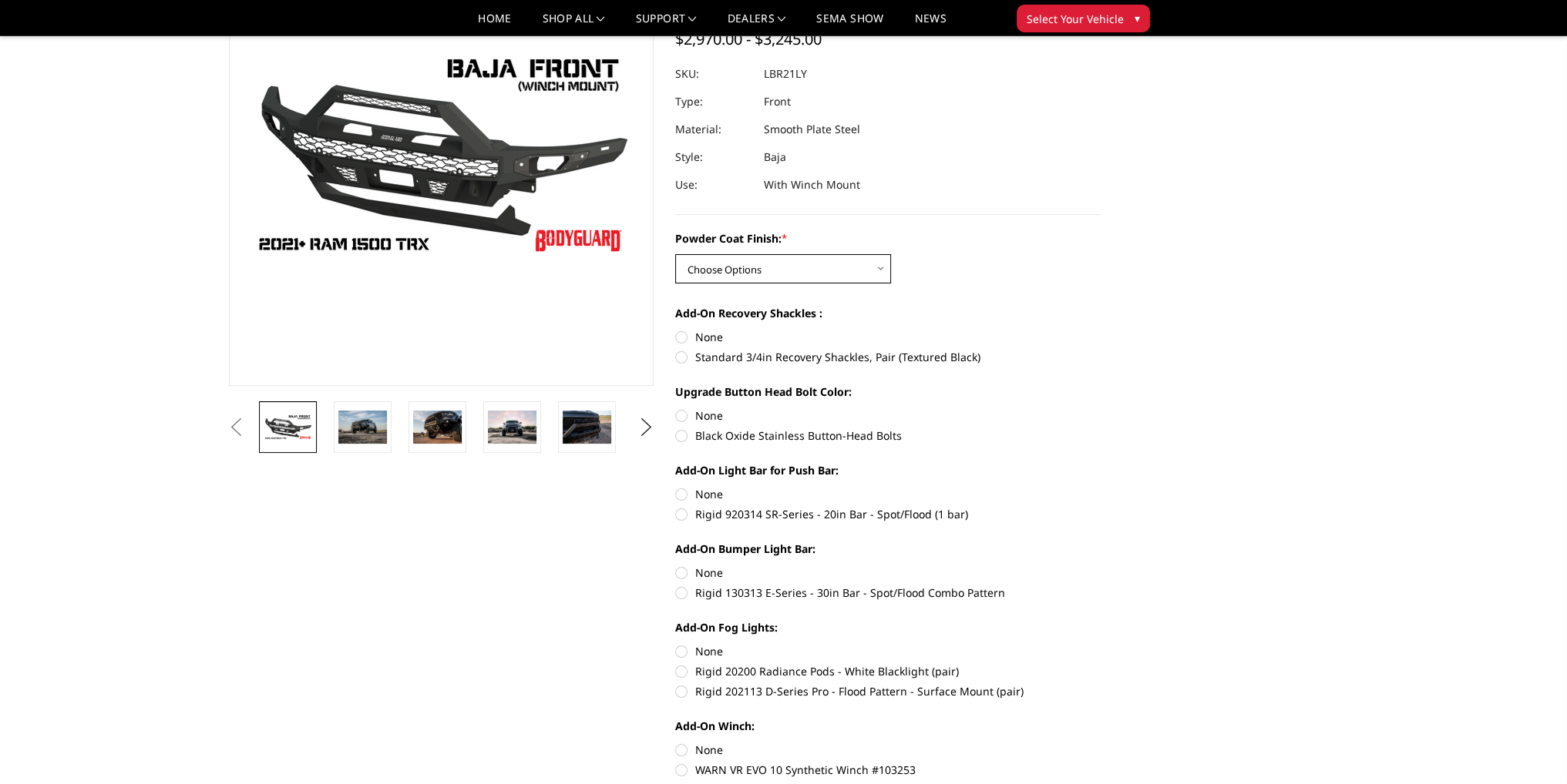
click at [761, 268] on select "Choose Options Bare Metal Textured Black Powder Coat" at bounding box center [783, 269] width 215 height 29
select select "3139"
click at [675, 254] on select "Choose Options Bare Metal Textured Black Powder Coat" at bounding box center [783, 269] width 215 height 29
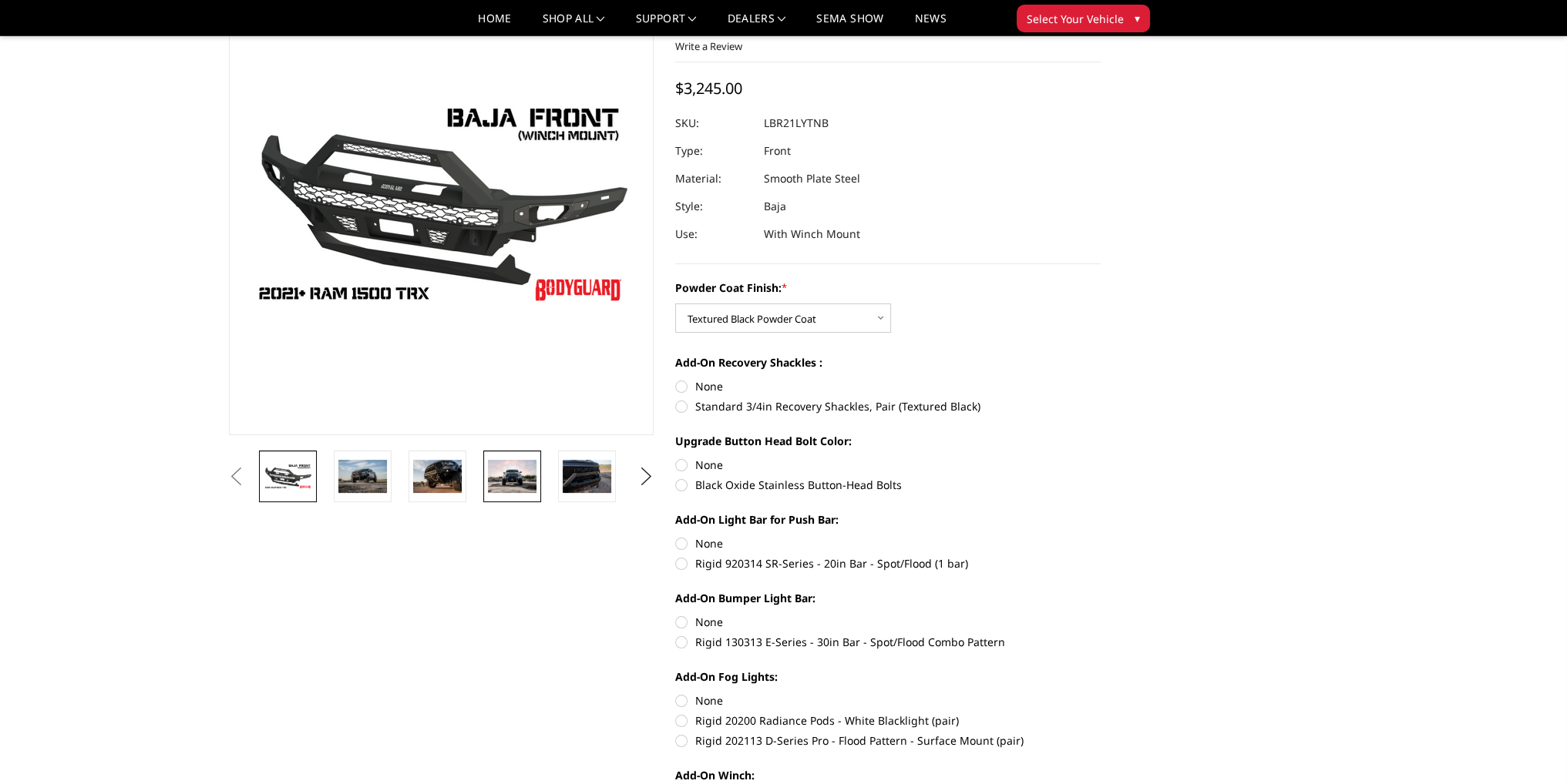
scroll to position [77, 0]
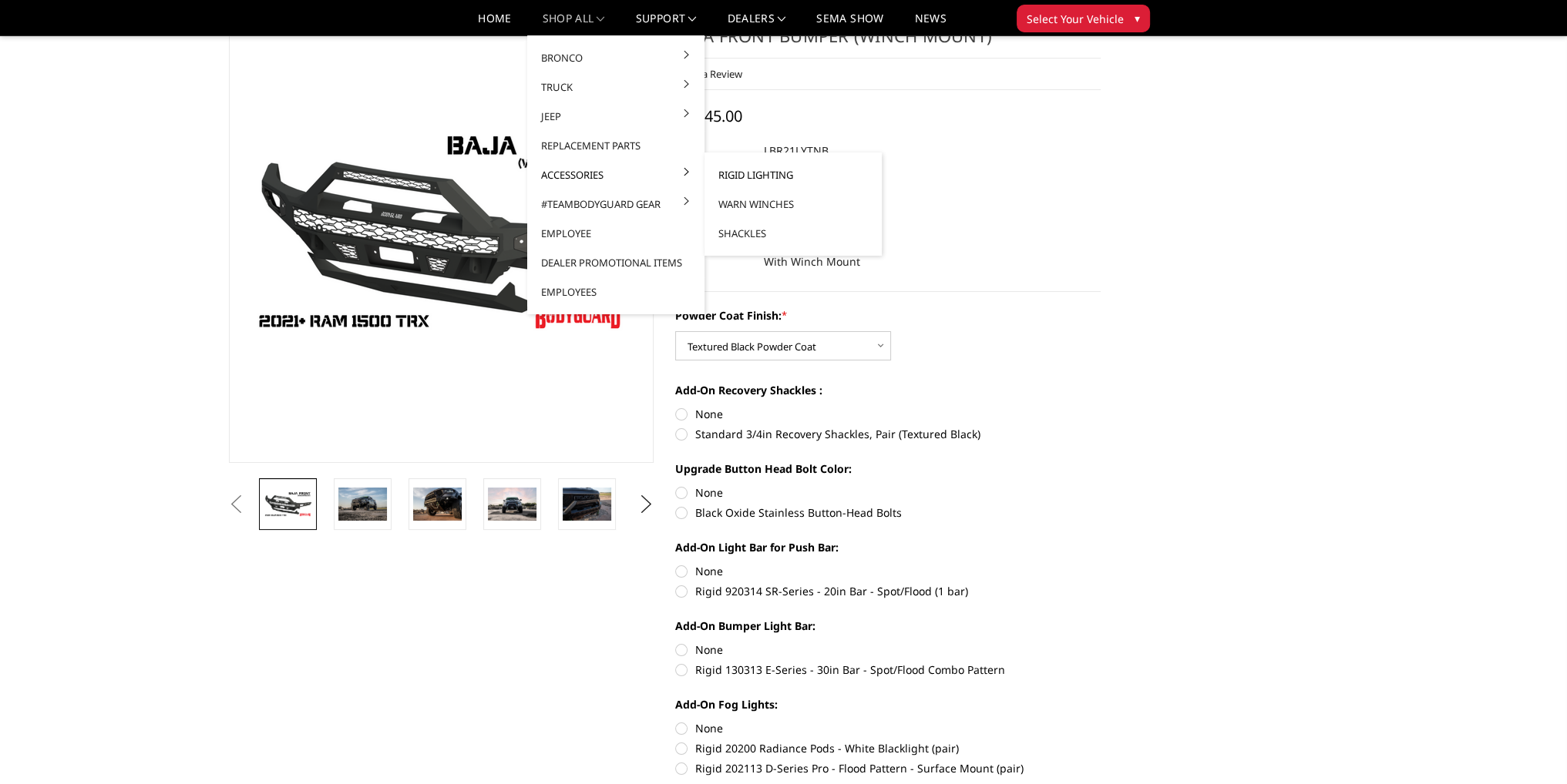
click at [736, 168] on link "Rigid Lighting" at bounding box center [793, 175] width 165 height 29
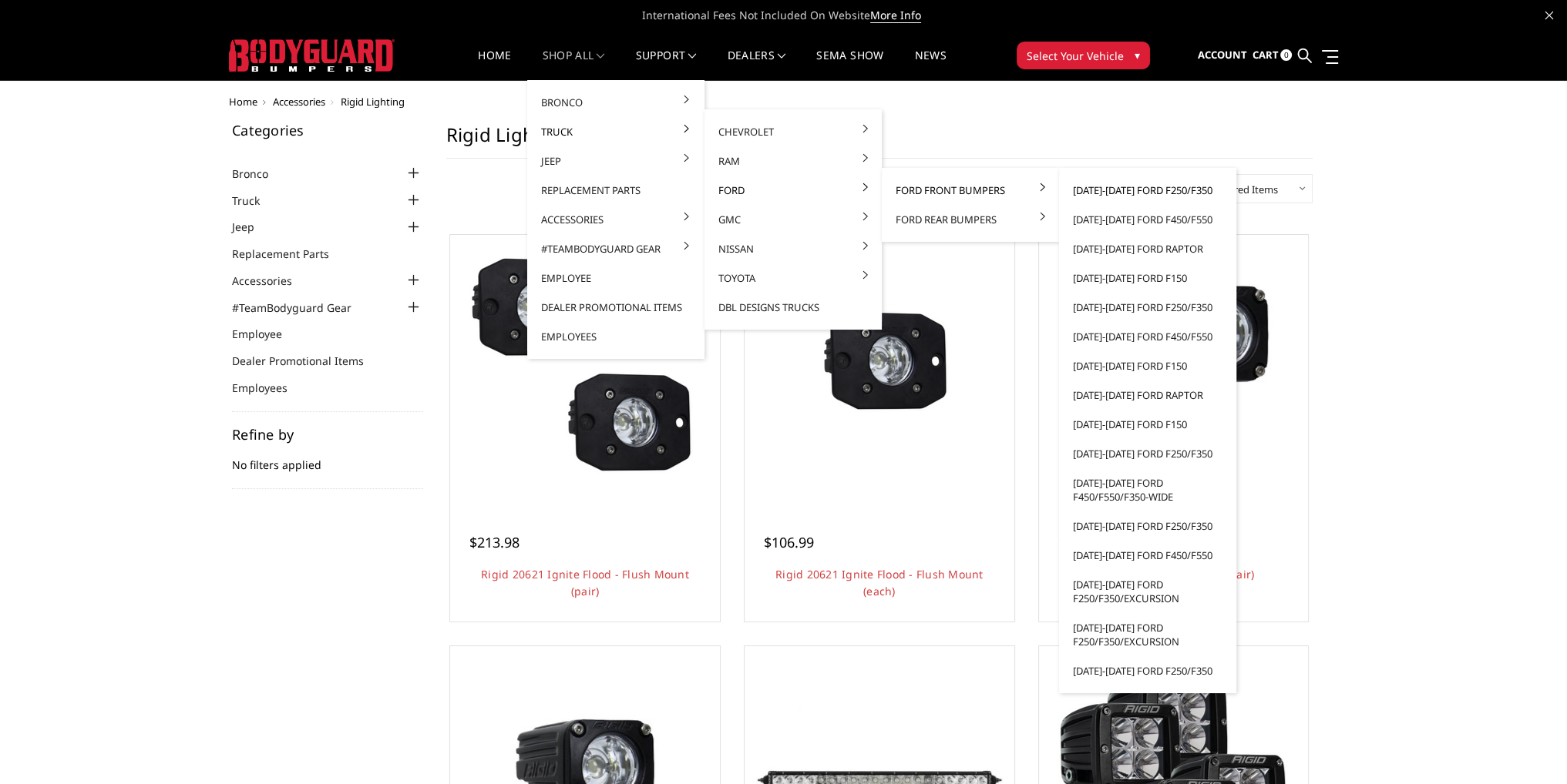
click at [1127, 194] on link "[DATE]-[DATE] Ford F250/F350" at bounding box center [1148, 190] width 165 height 29
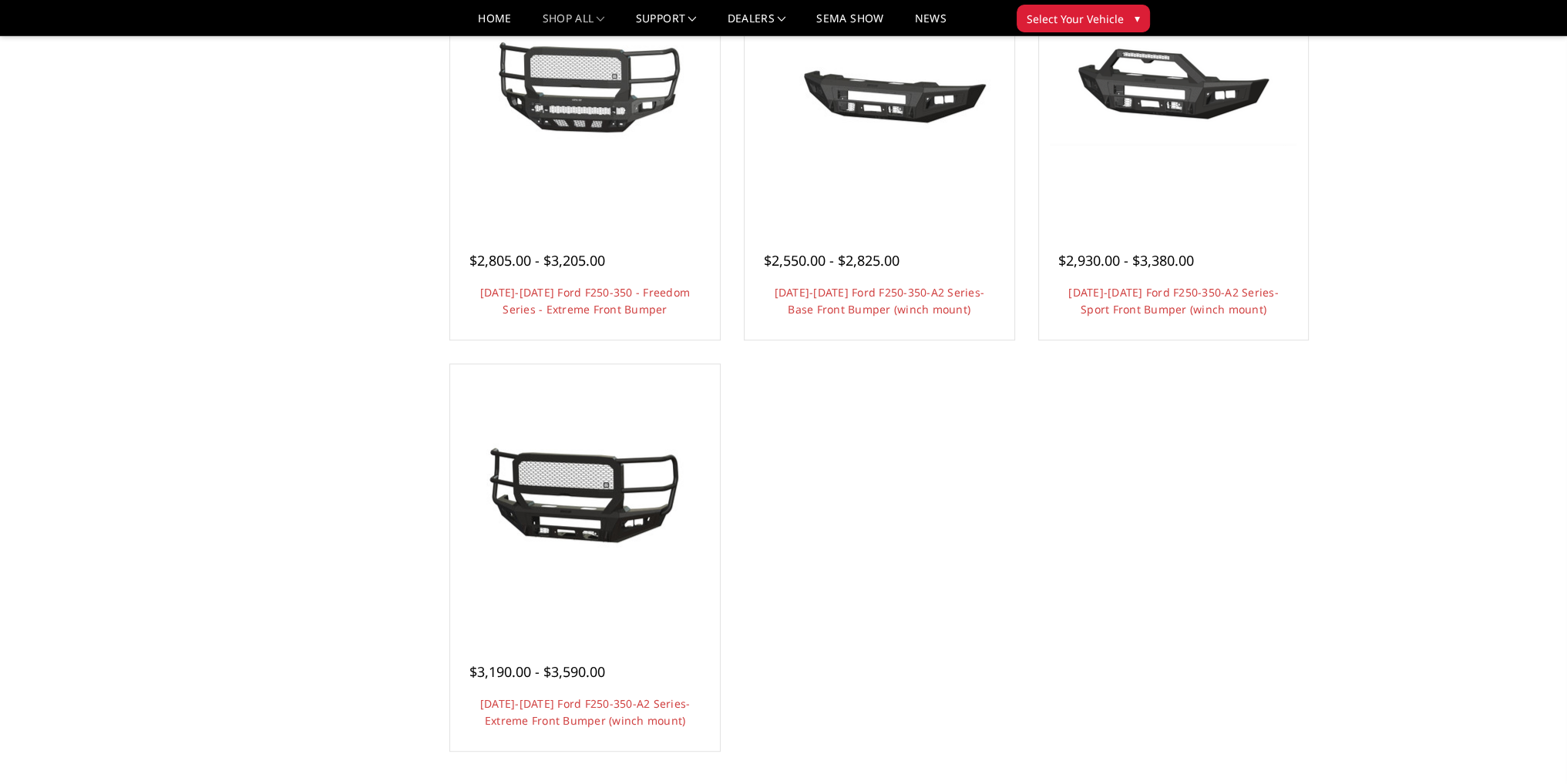
scroll to position [1078, 0]
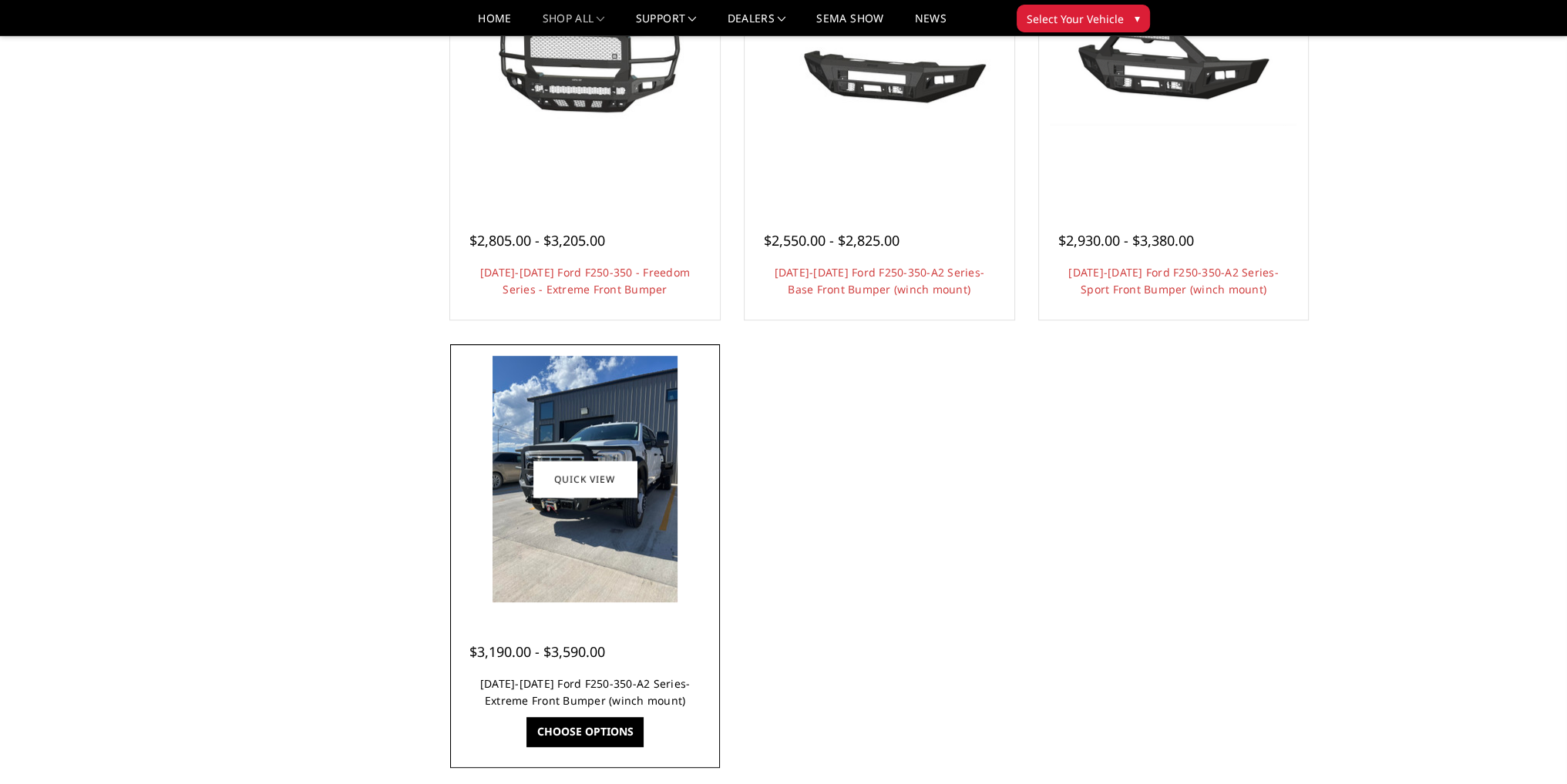
click at [586, 685] on link "2023-2025 Ford F250-350-A2 Series-Extreme Front Bumper (winch mount)" at bounding box center [585, 693] width 210 height 32
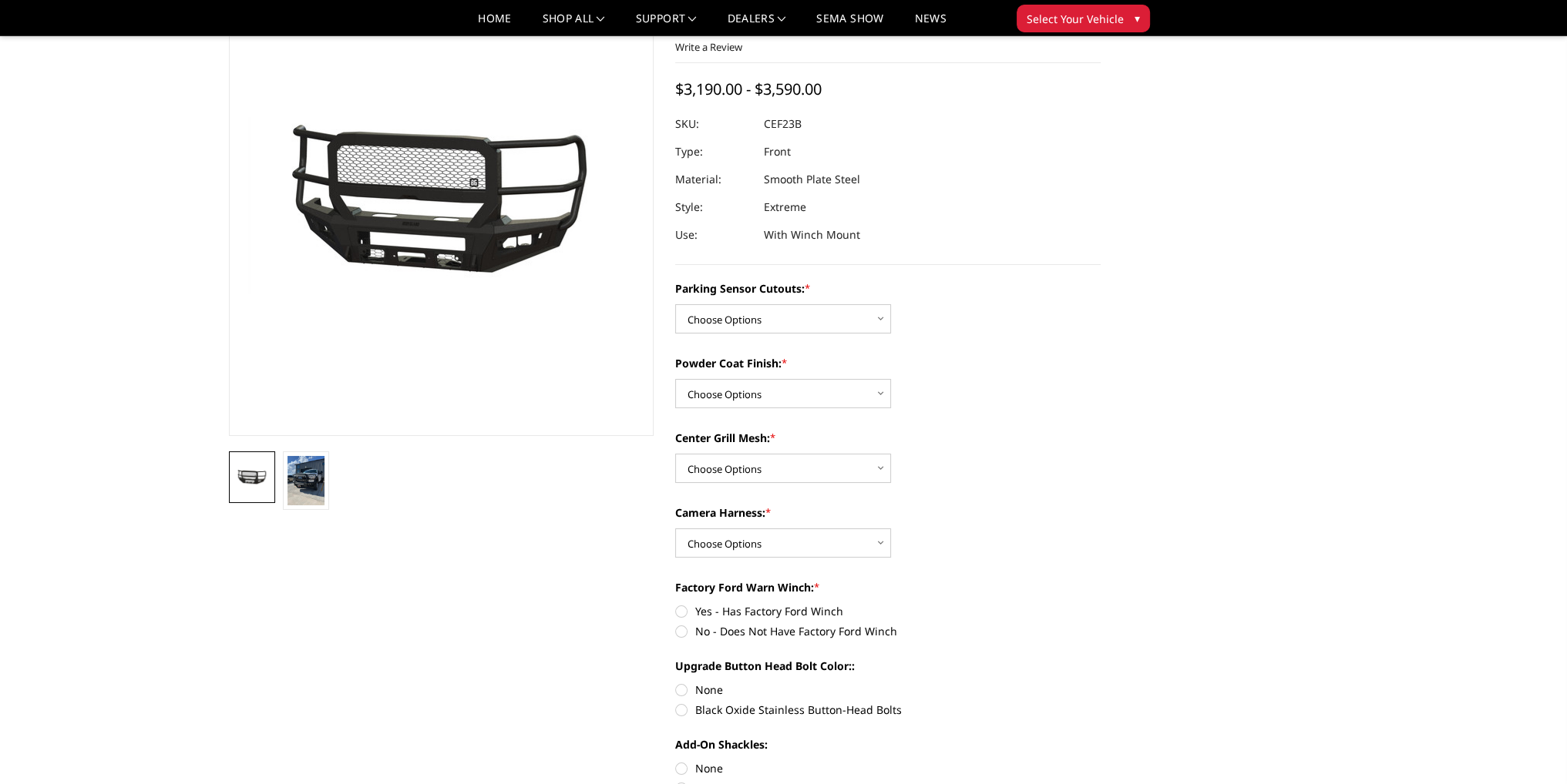
scroll to position [77, 0]
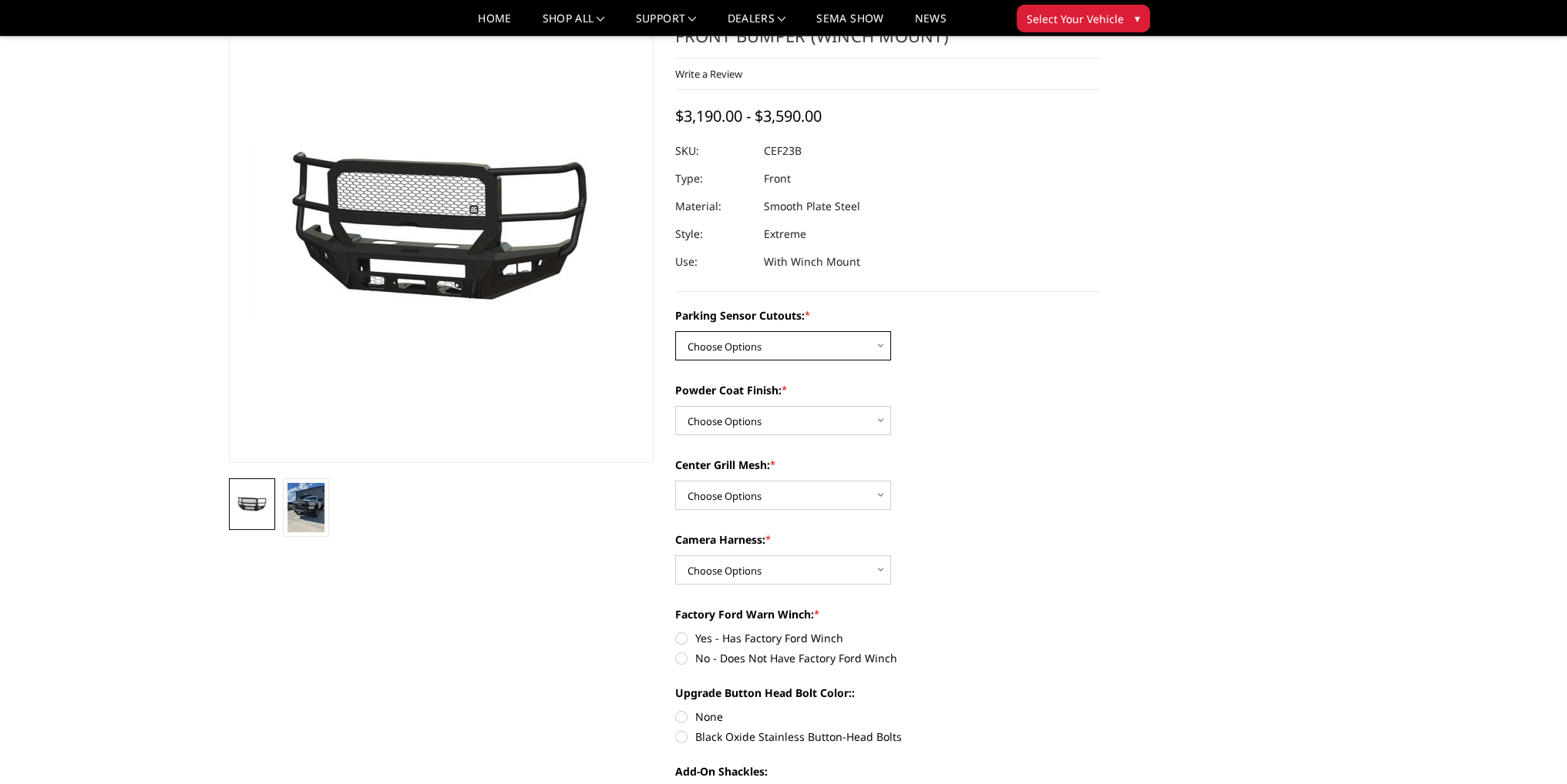
click at [776, 341] on select "Choose Options No-Without Parking Sensor Cutouts Yes-With Parking Sensor Cutouts" at bounding box center [783, 345] width 215 height 29
select select "2421"
click at [675, 331] on select "Choose Options No-Without Parking Sensor Cutouts Yes-With Parking Sensor Cutouts" at bounding box center [783, 345] width 215 height 29
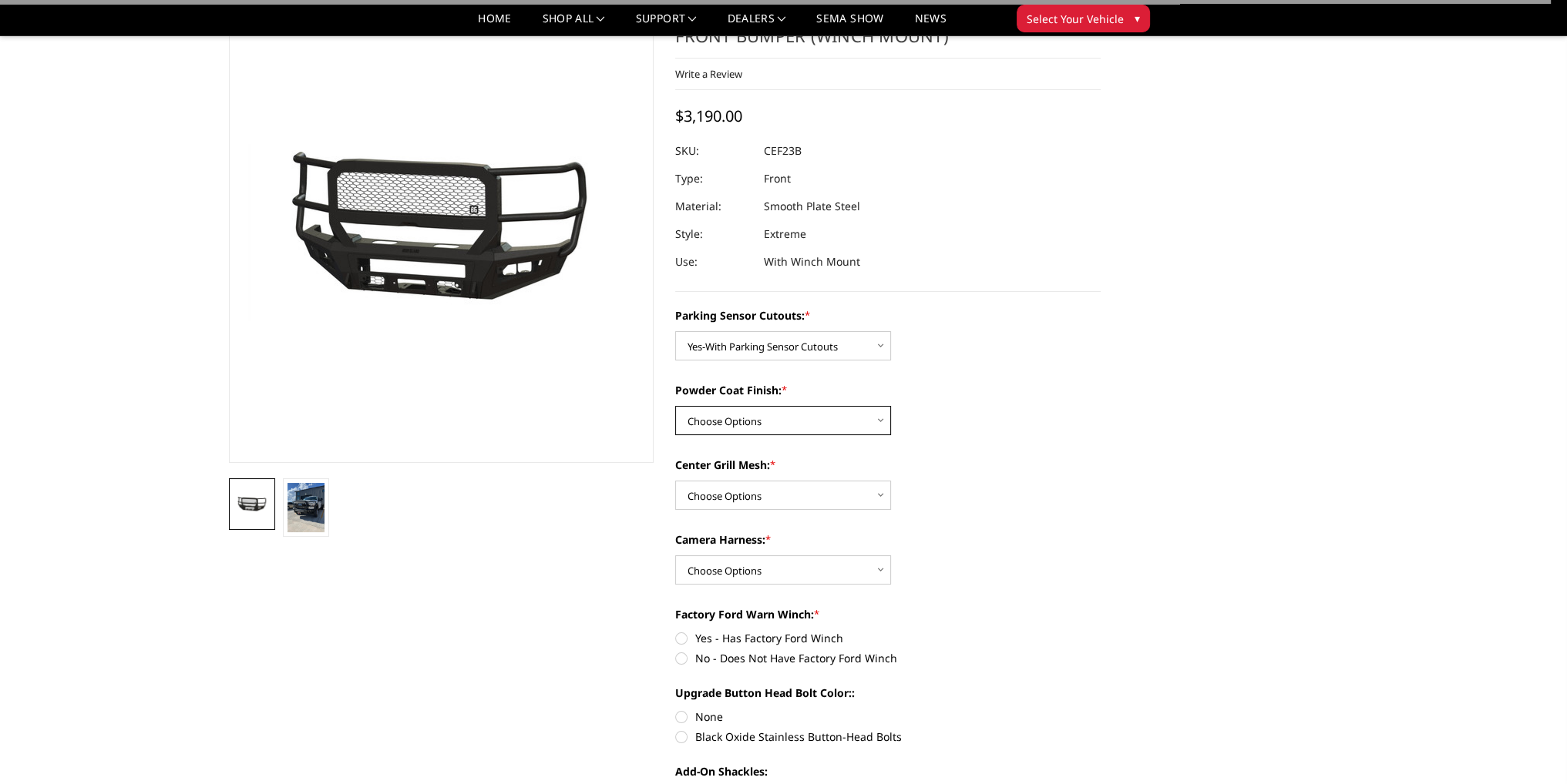
click at [761, 420] on select "Choose Options Bare Metal Textured Black Powder Coat" at bounding box center [783, 420] width 215 height 29
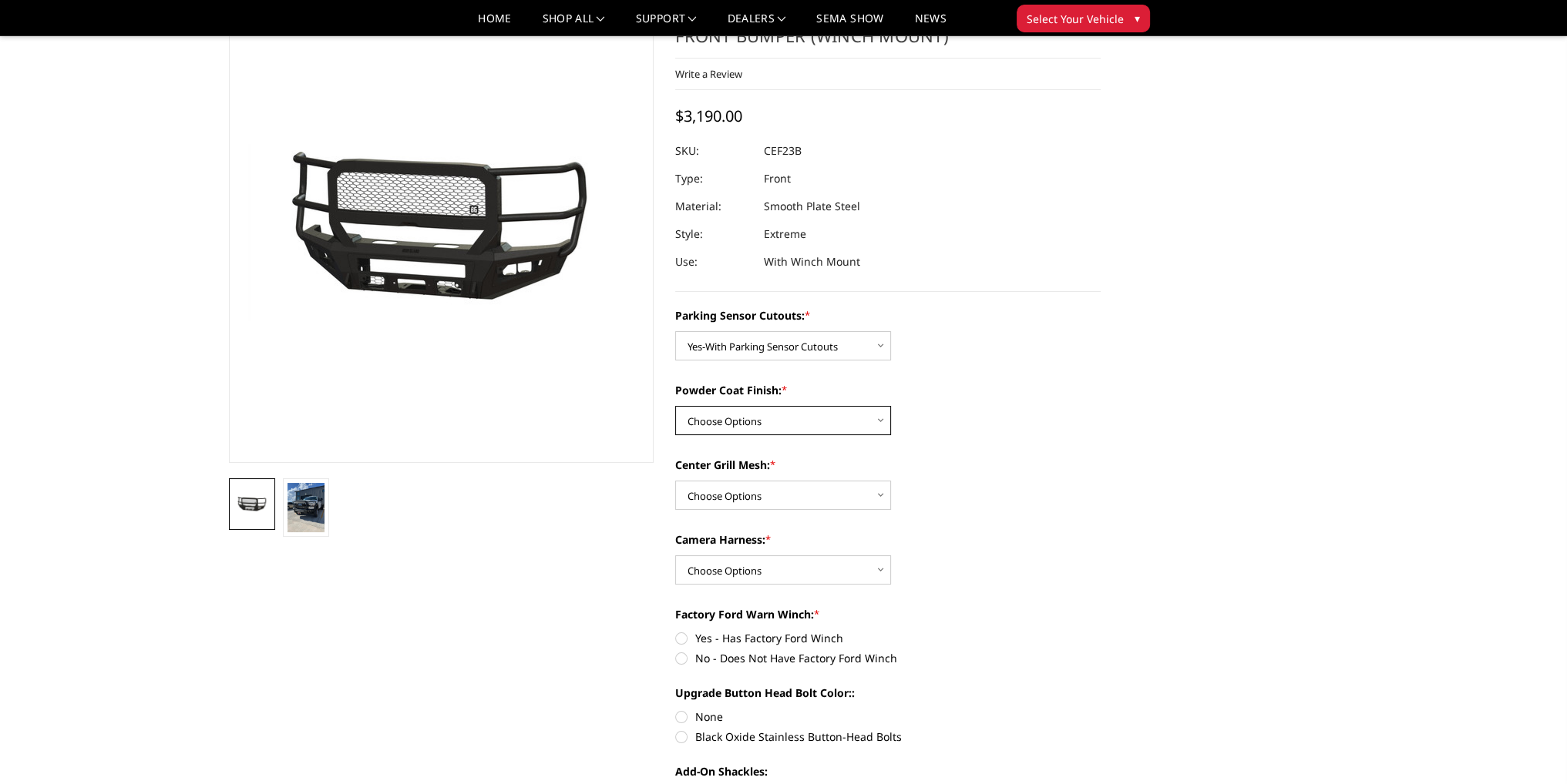
select select "2423"
click at [675, 406] on select "Choose Options Bare Metal Textured Black Powder Coat" at bounding box center [783, 420] width 215 height 29
click at [754, 488] on select "Choose Options With Center Grill Mesh Without Center Grill Mesh" at bounding box center [783, 495] width 215 height 29
select select "2424"
click at [675, 481] on select "Choose Options With Center Grill Mesh Without Center Grill Mesh" at bounding box center [783, 495] width 215 height 29
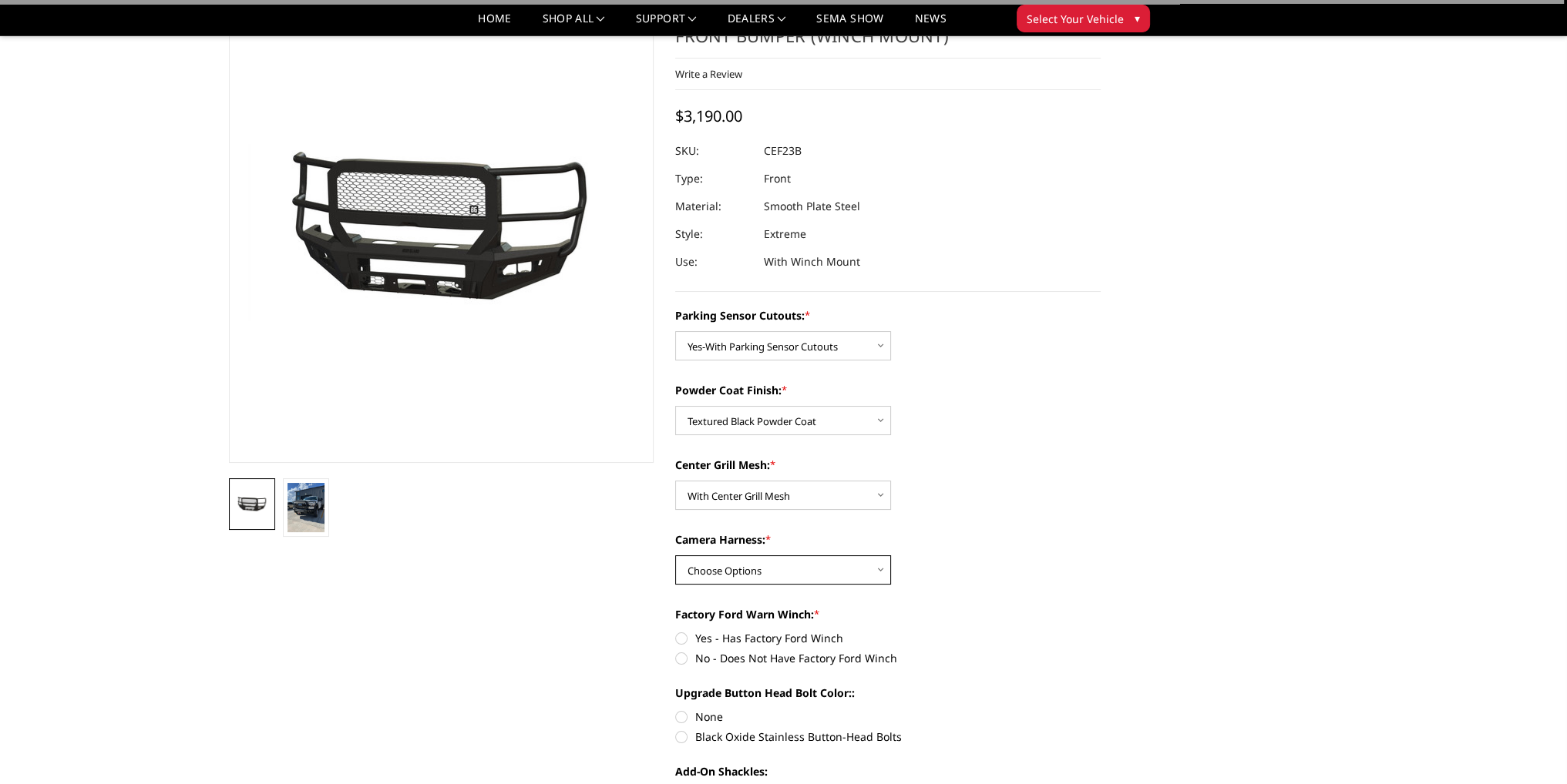
click at [754, 561] on select "Choose Options WITH Camera Harness WITHOUT Camera Harness" at bounding box center [783, 570] width 215 height 29
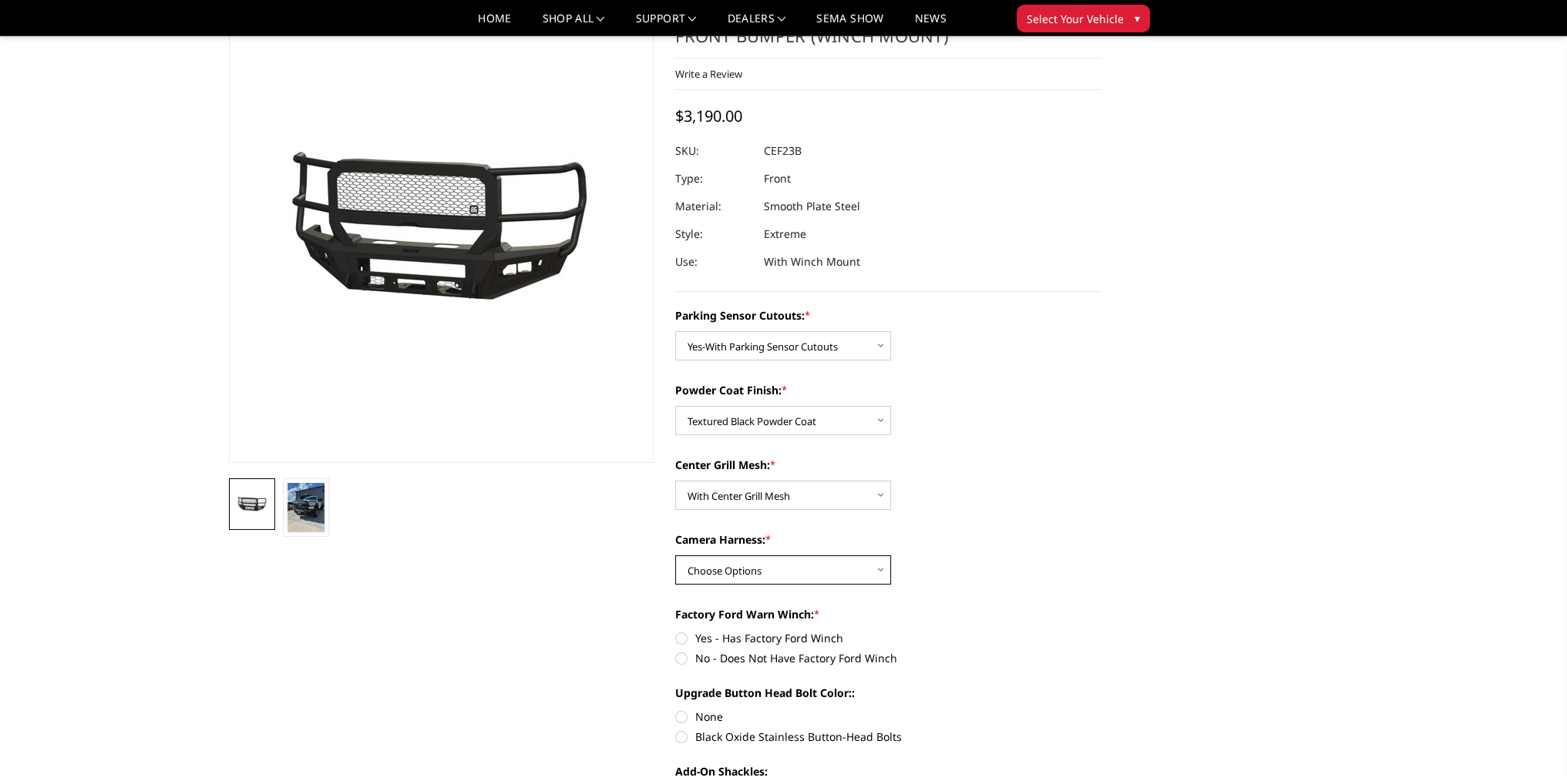
select select "2426"
click at [675, 555] on select "Choose Options WITH Camera Harness WITHOUT Camera Harness" at bounding box center [783, 570] width 215 height 29
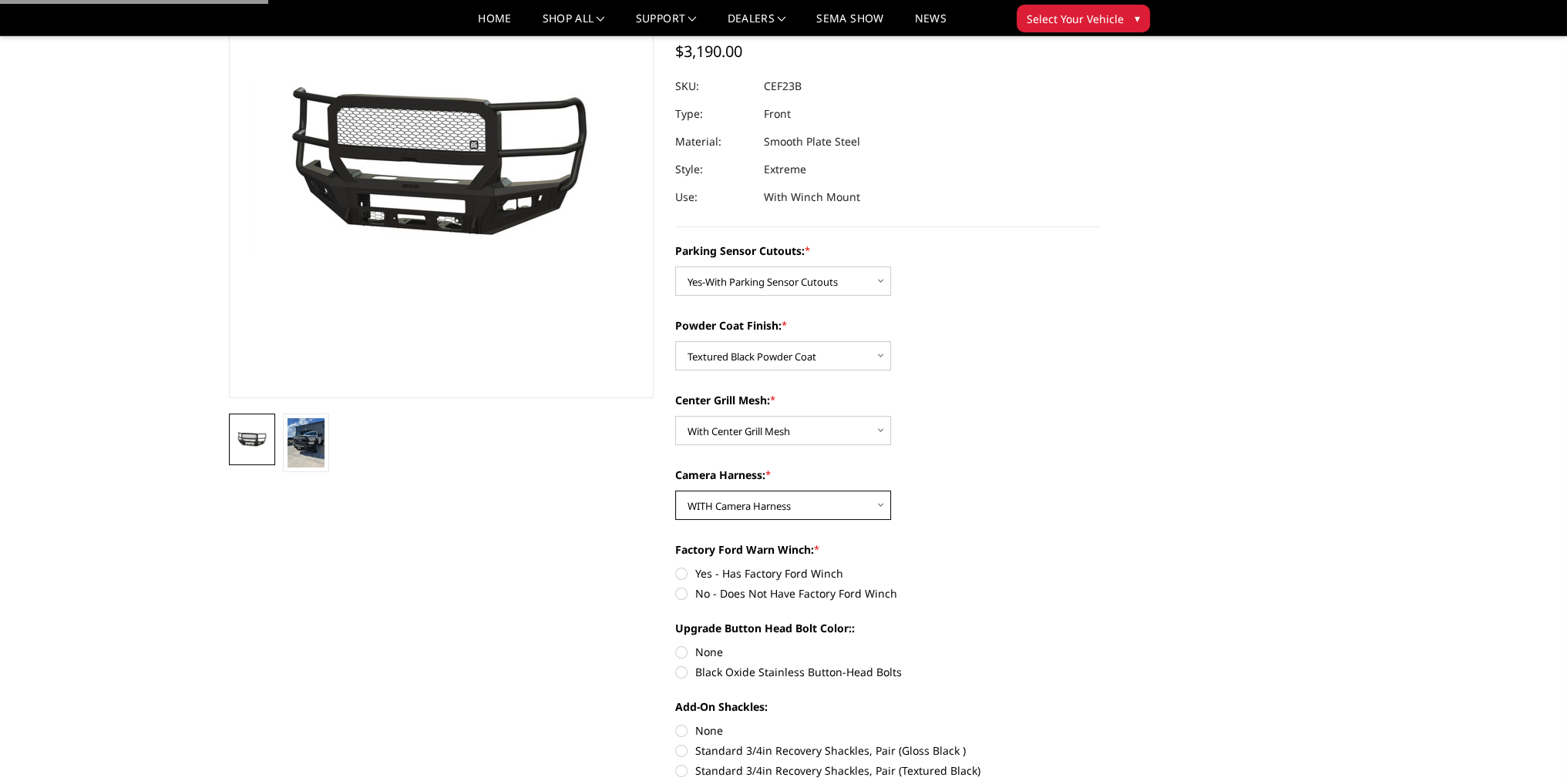
scroll to position [231, 0]
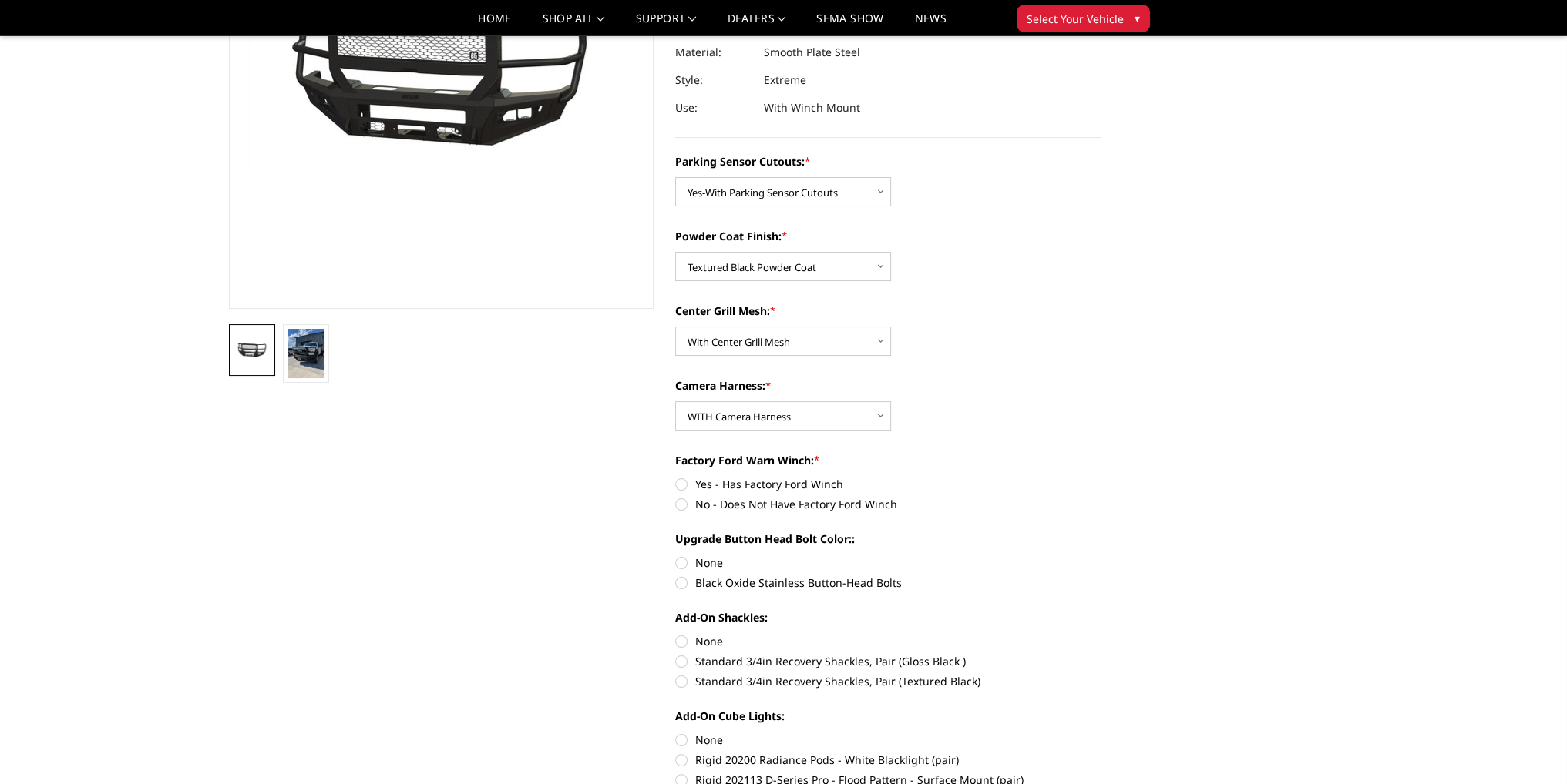
click at [680, 486] on label "Yes - Has Factory Ford Winch" at bounding box center [887, 484] width 425 height 16
click at [676, 477] on input "Yes - Has Factory Ford Winch" at bounding box center [675, 476] width 1 height 1
radio input "true"
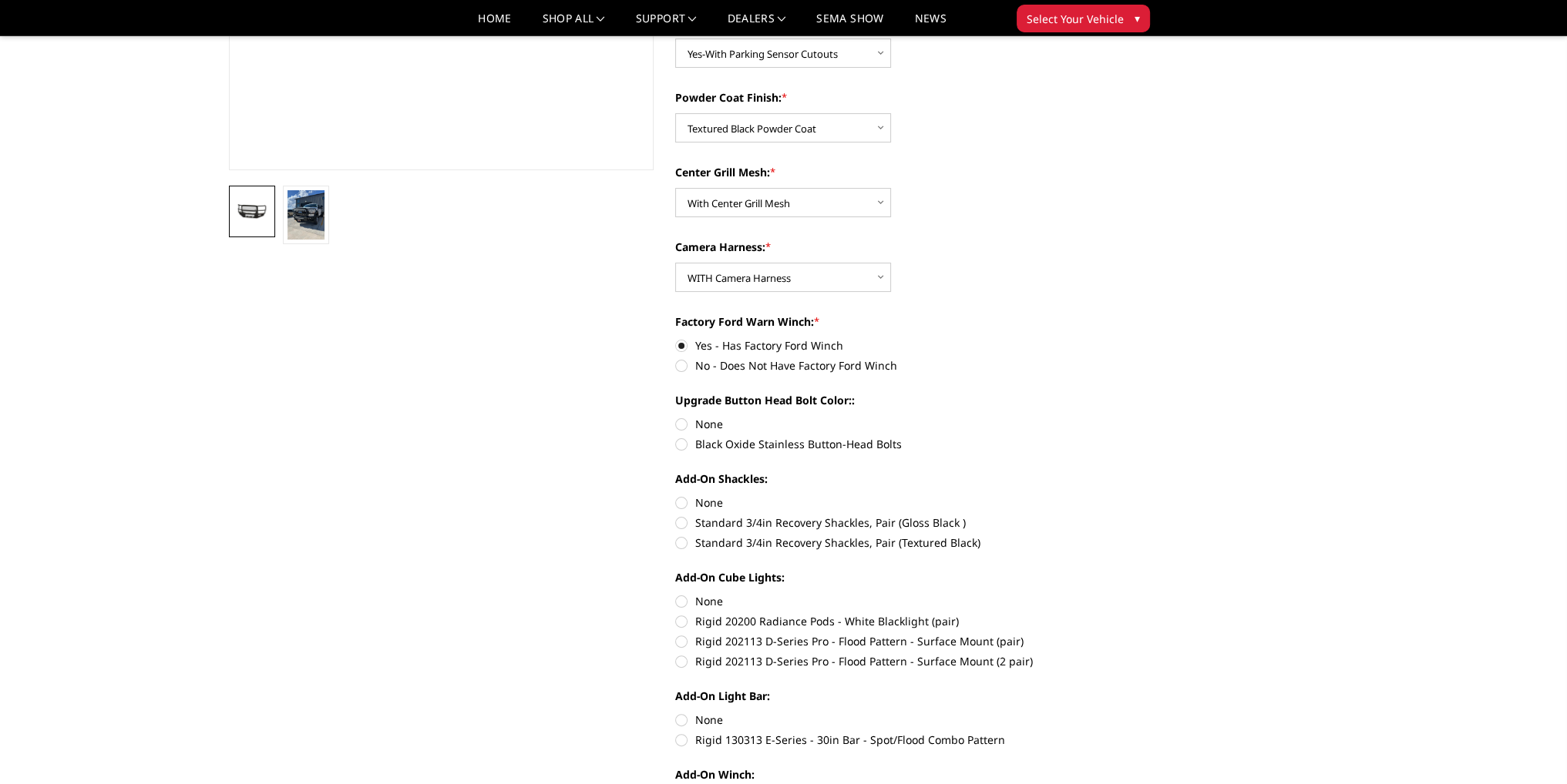
scroll to position [385, 0]
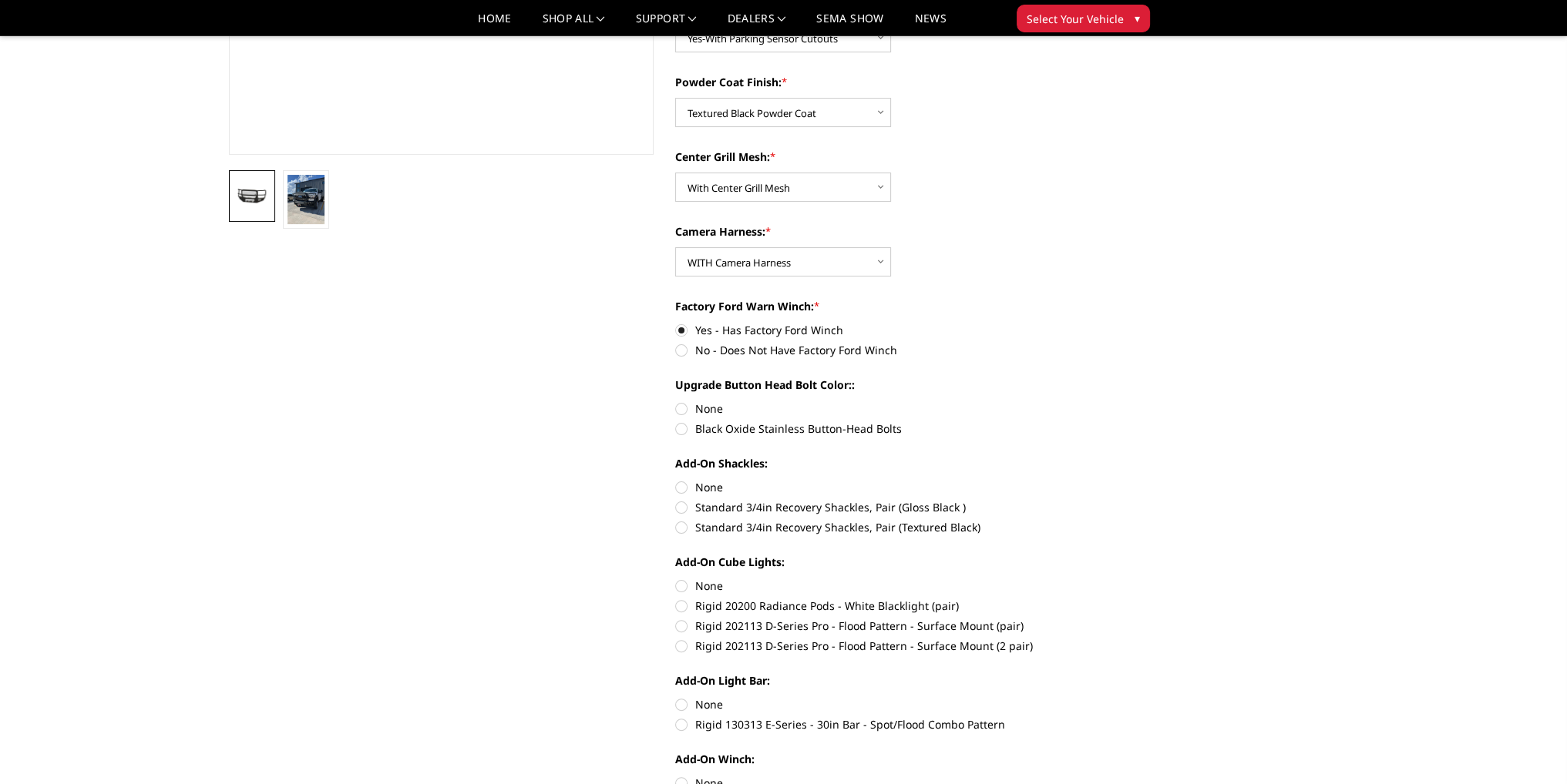
click at [680, 432] on label "Black Oxide Stainless Button-Head Bolts" at bounding box center [887, 428] width 425 height 16
click at [1100, 402] on input "Black Oxide Stainless Button-Head Bolts" at bounding box center [1100, 401] width 1 height 1
radio input "true"
click at [679, 488] on label "None" at bounding box center [887, 486] width 425 height 16
click at [676, 480] on input "None" at bounding box center [675, 479] width 1 height 1
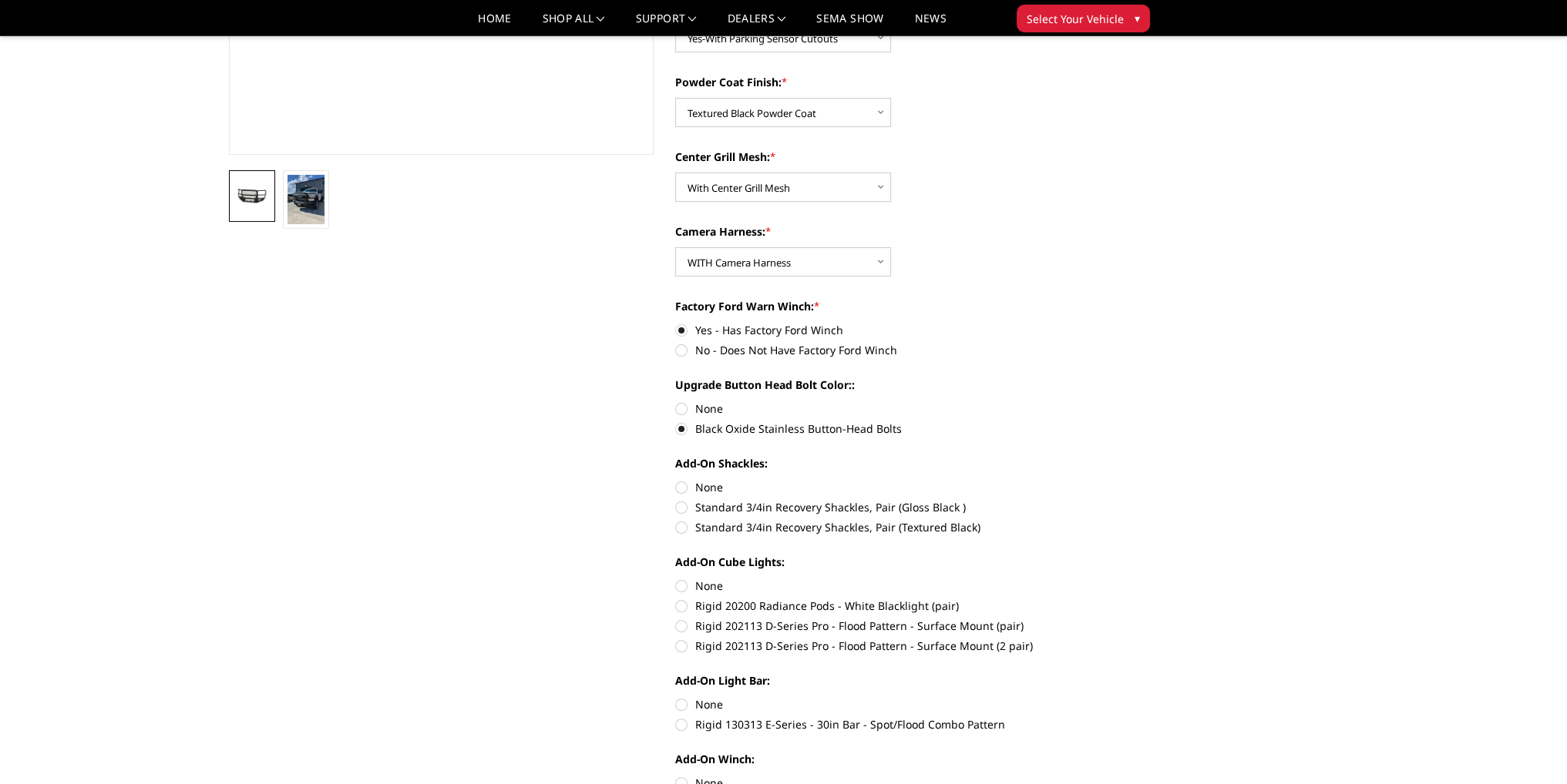
radio input "true"
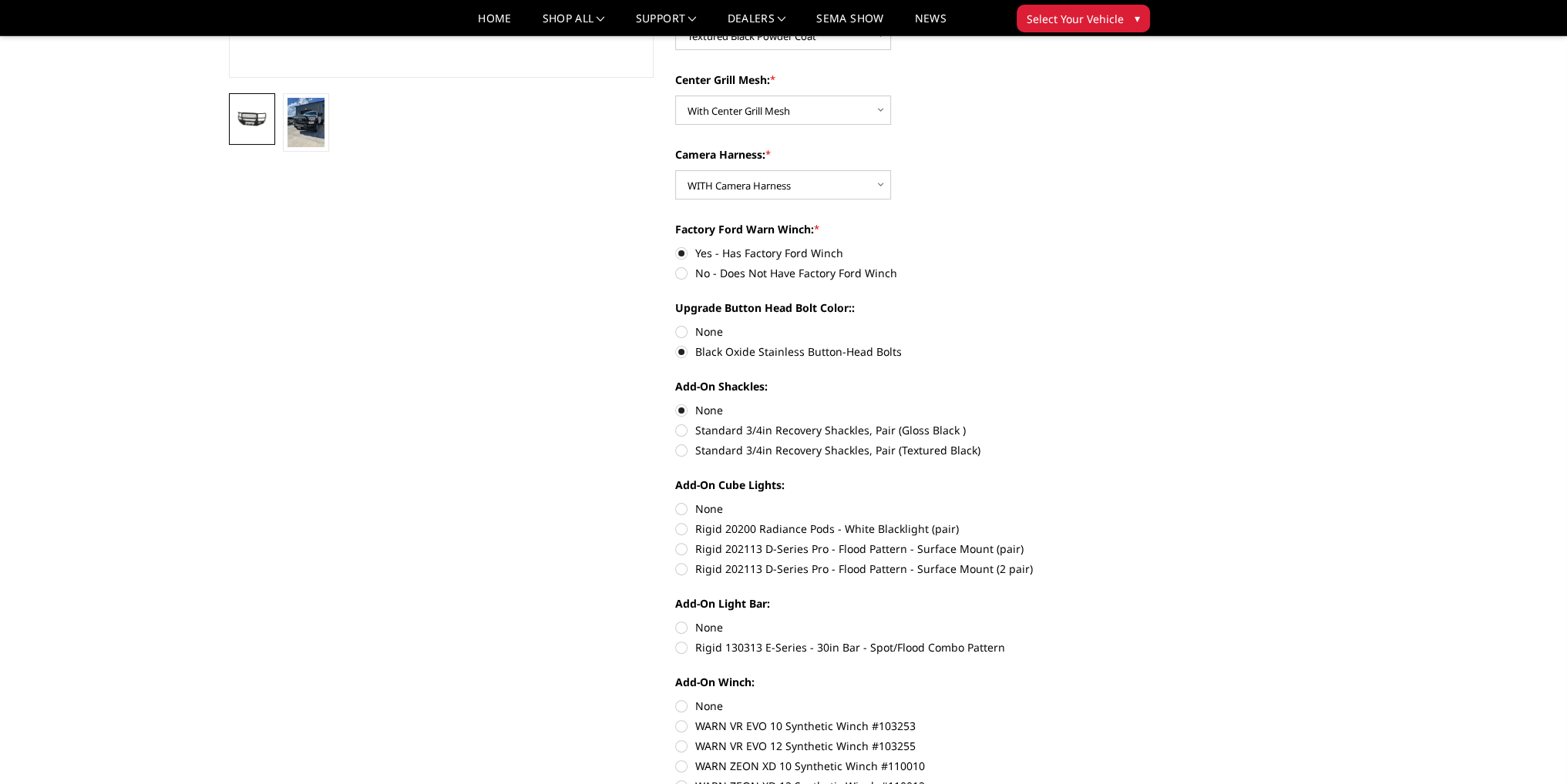
scroll to position [616, 0]
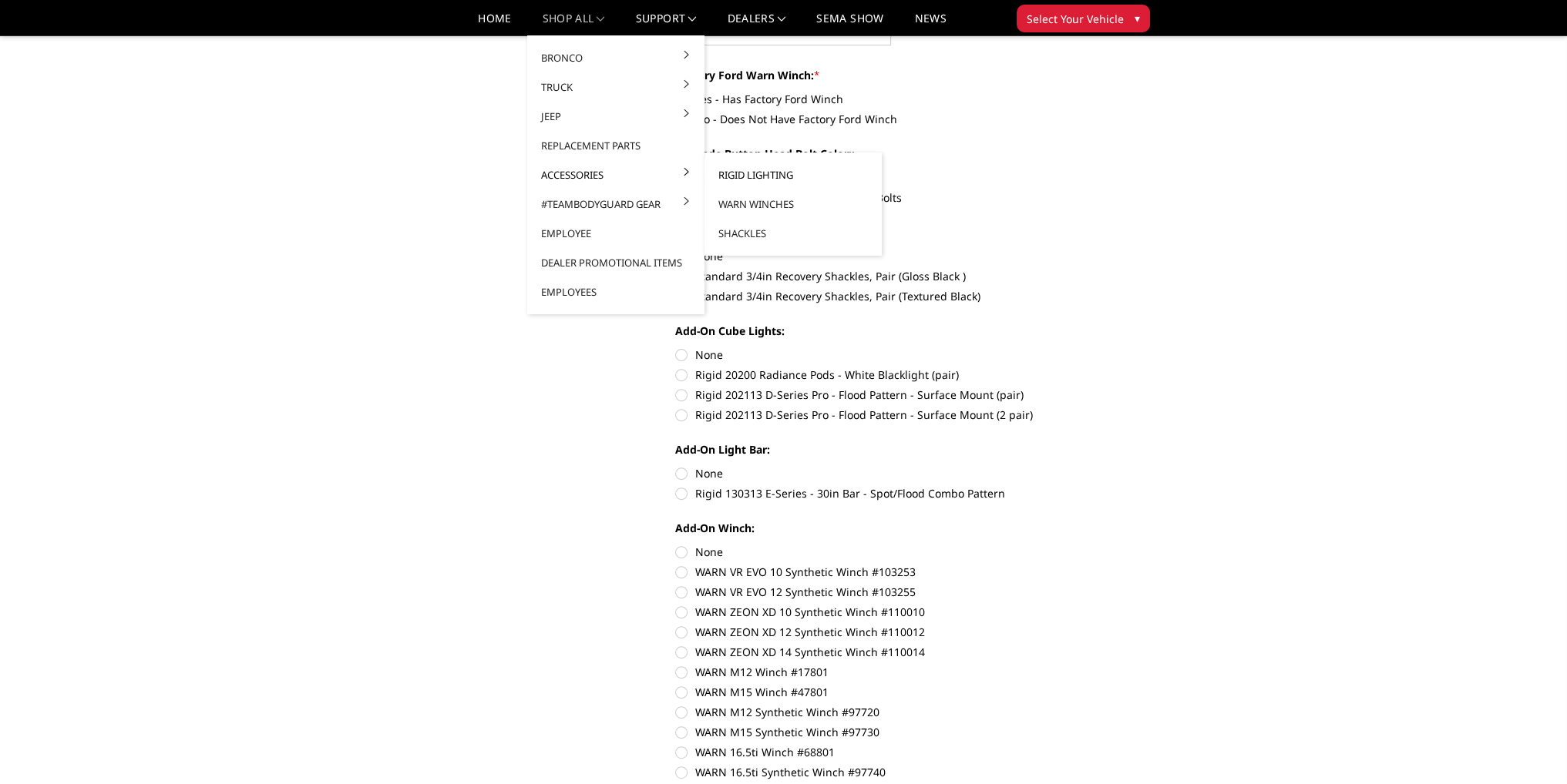
click at [764, 177] on link "Rigid Lighting" at bounding box center [793, 175] width 165 height 29
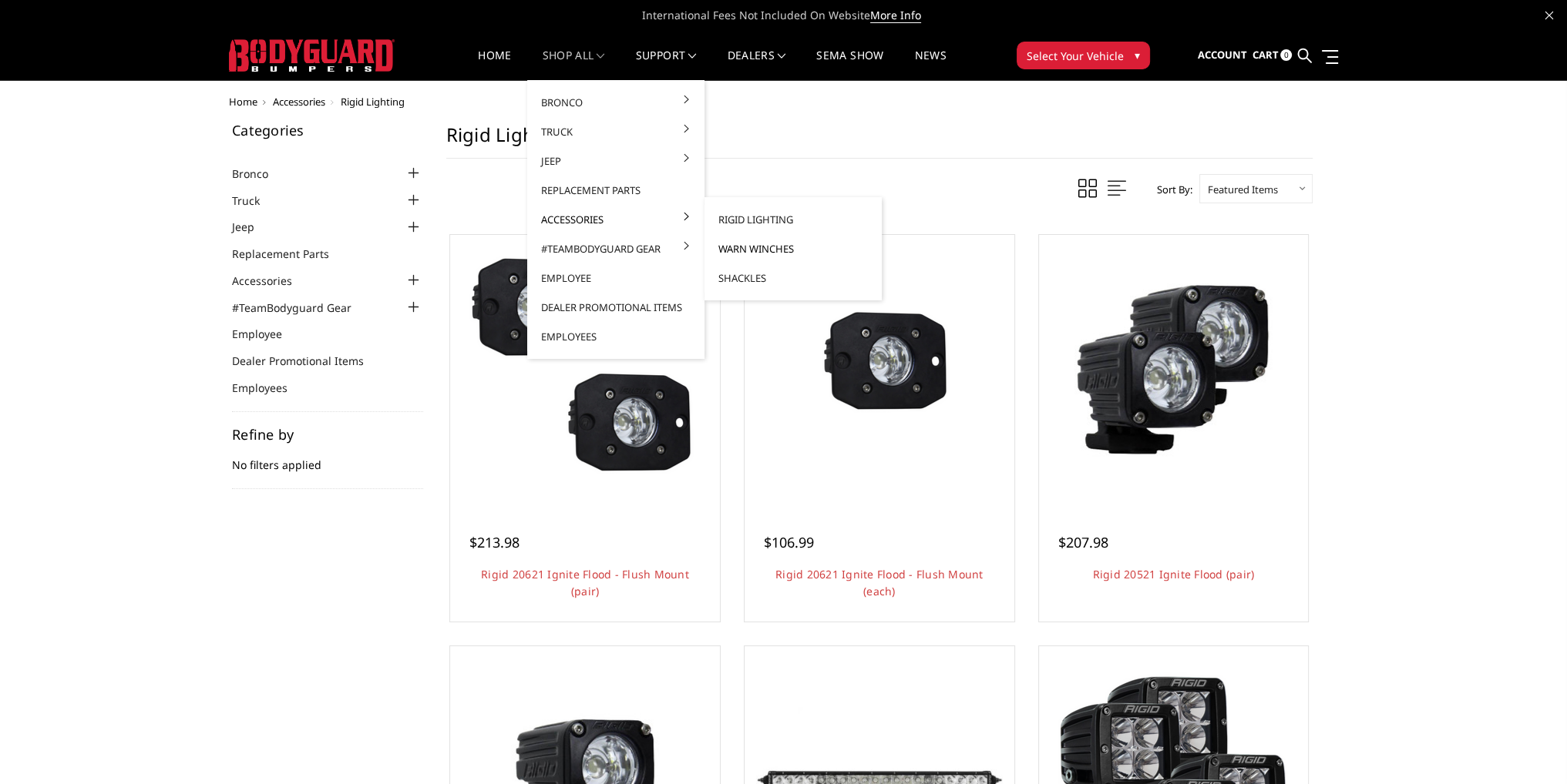
click at [747, 247] on link "Warn Winches" at bounding box center [793, 249] width 165 height 29
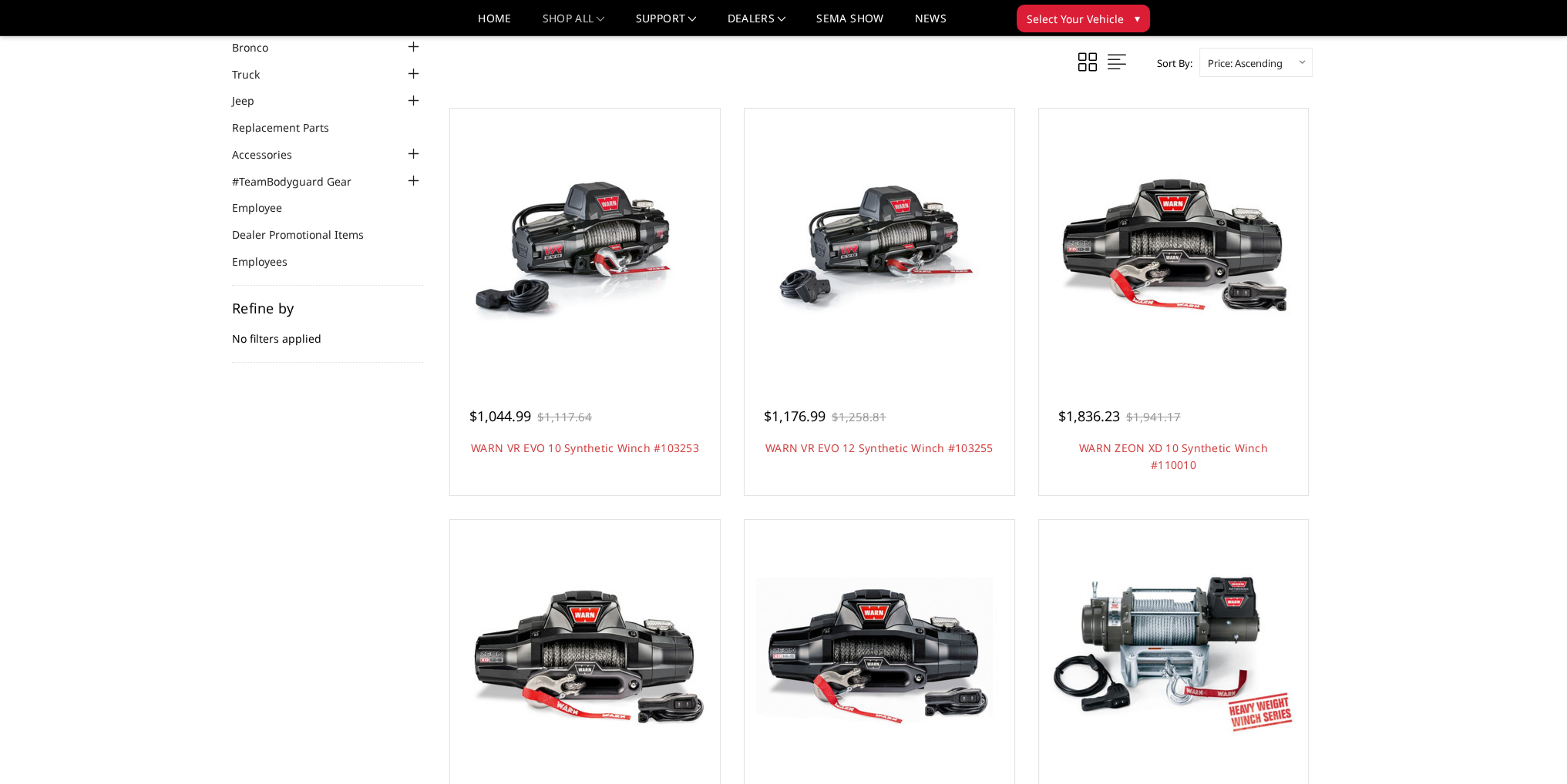
scroll to position [231, 0]
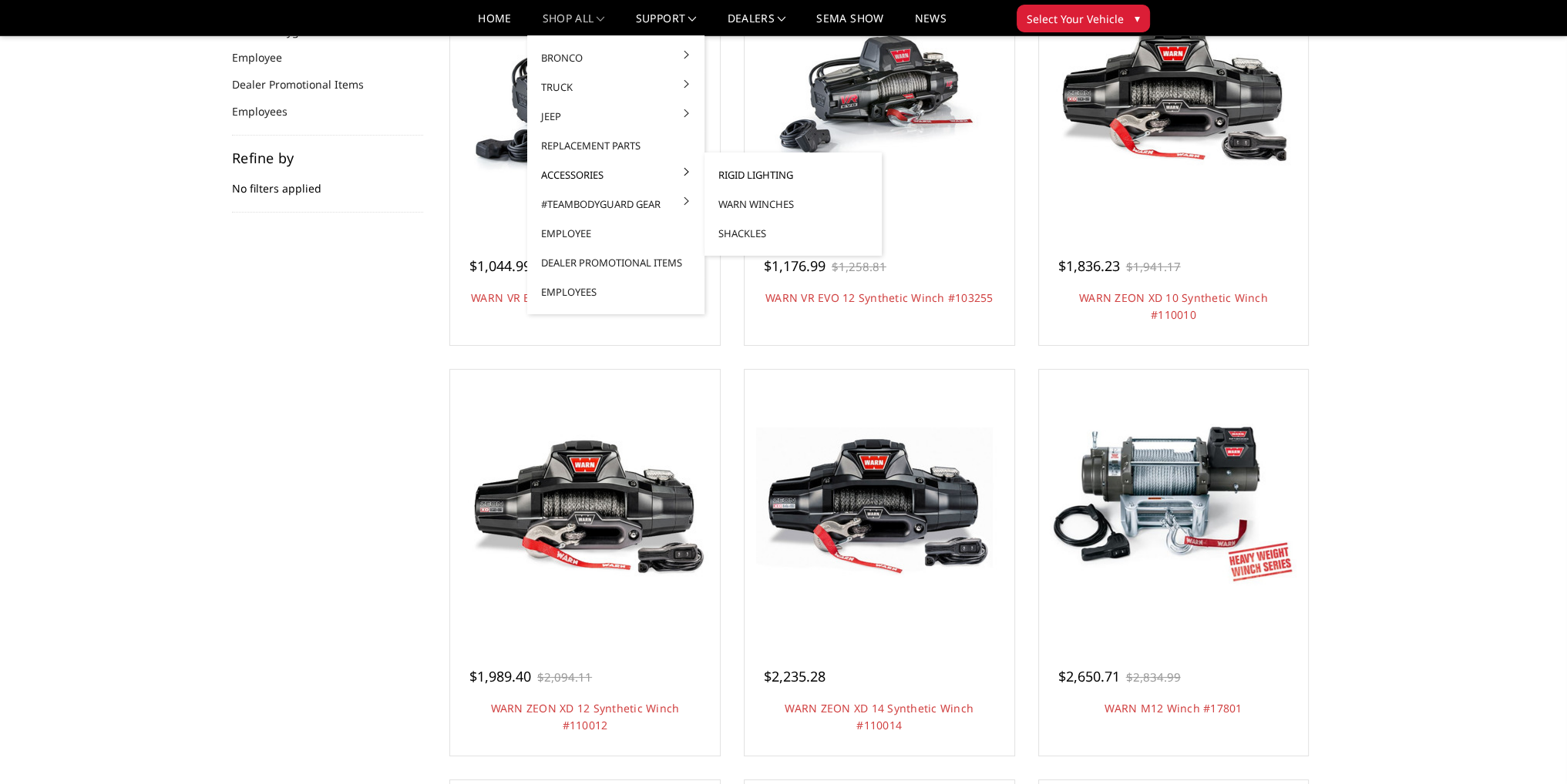
click at [741, 170] on link "Rigid Lighting" at bounding box center [793, 175] width 165 height 29
